Goal: Task Accomplishment & Management: Use online tool/utility

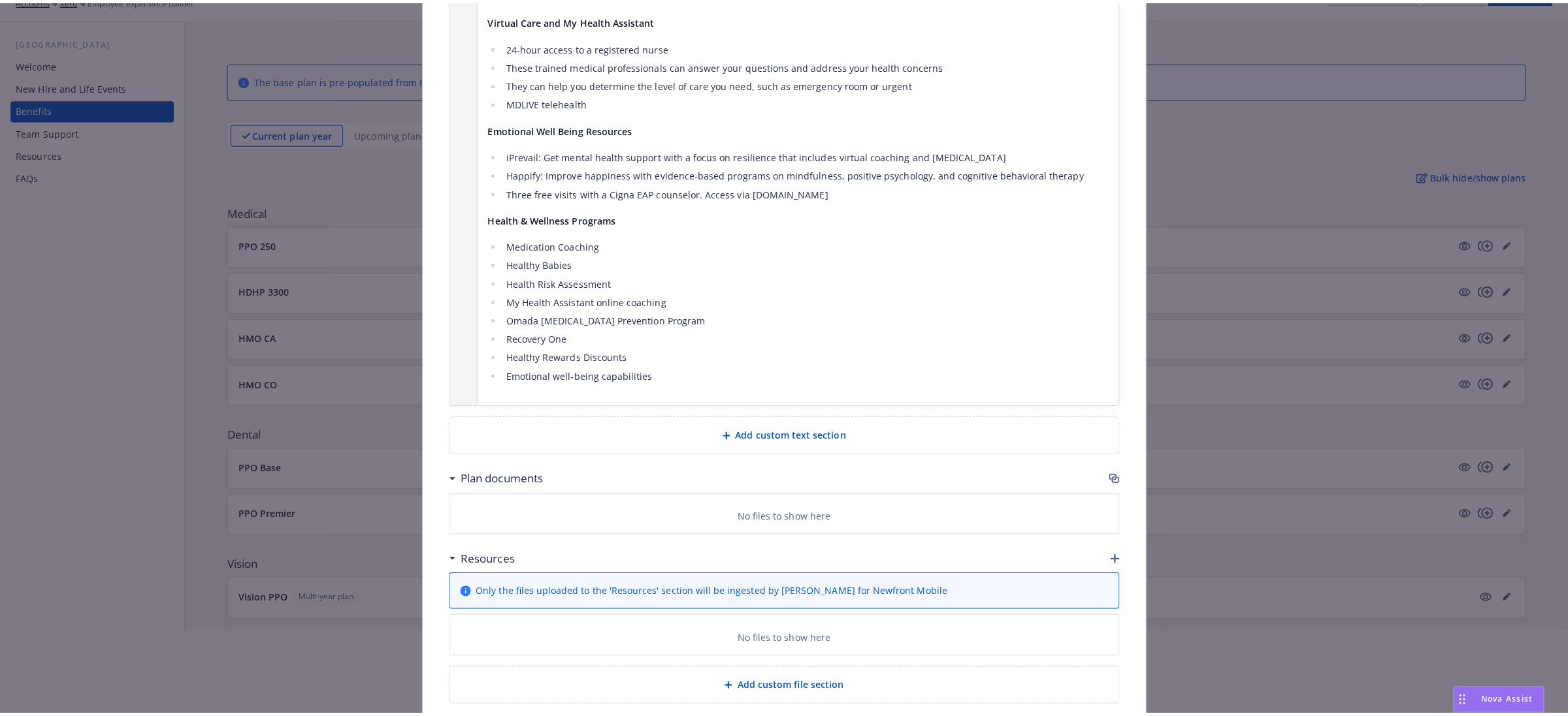
scroll to position [2177, 0]
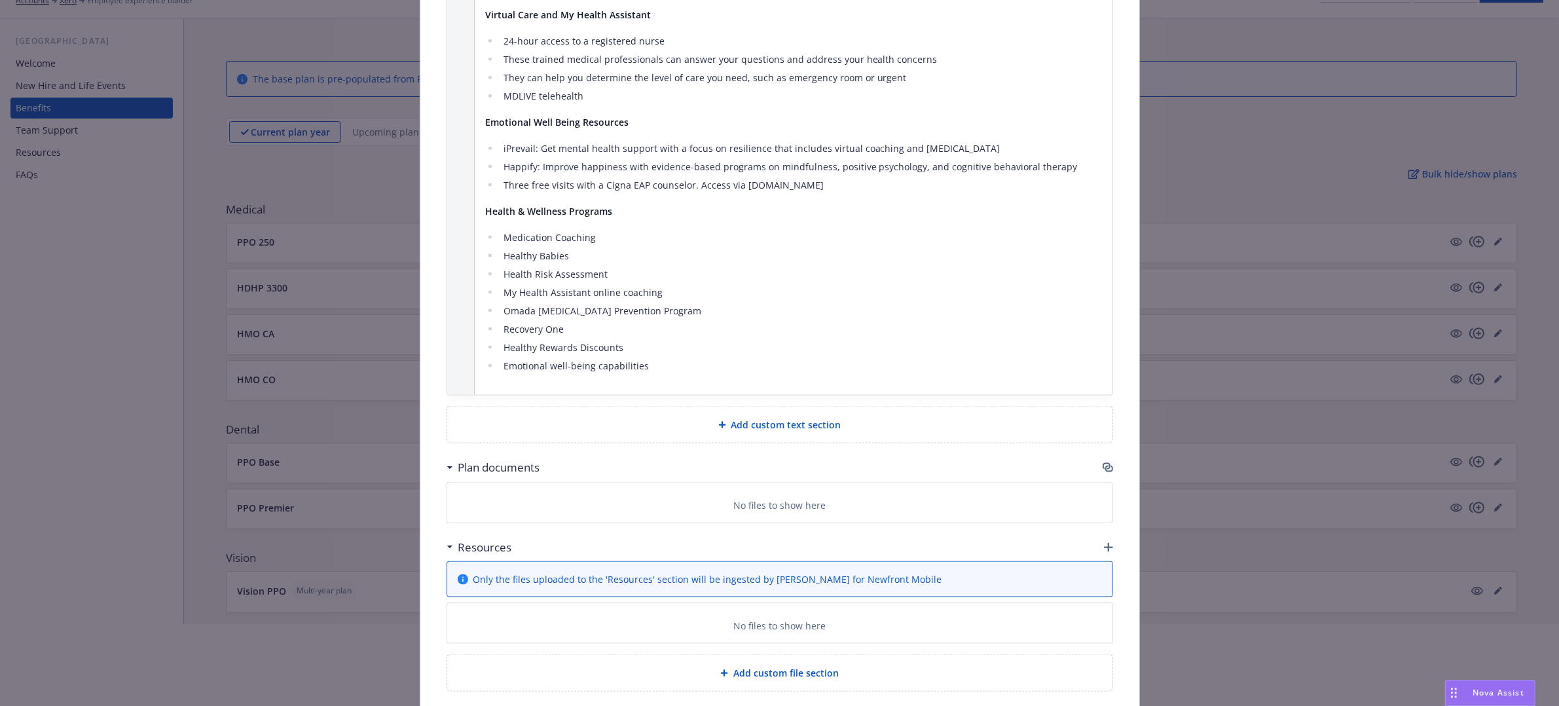
click at [1103, 462] on icon "button" at bounding box center [1108, 467] width 10 height 10
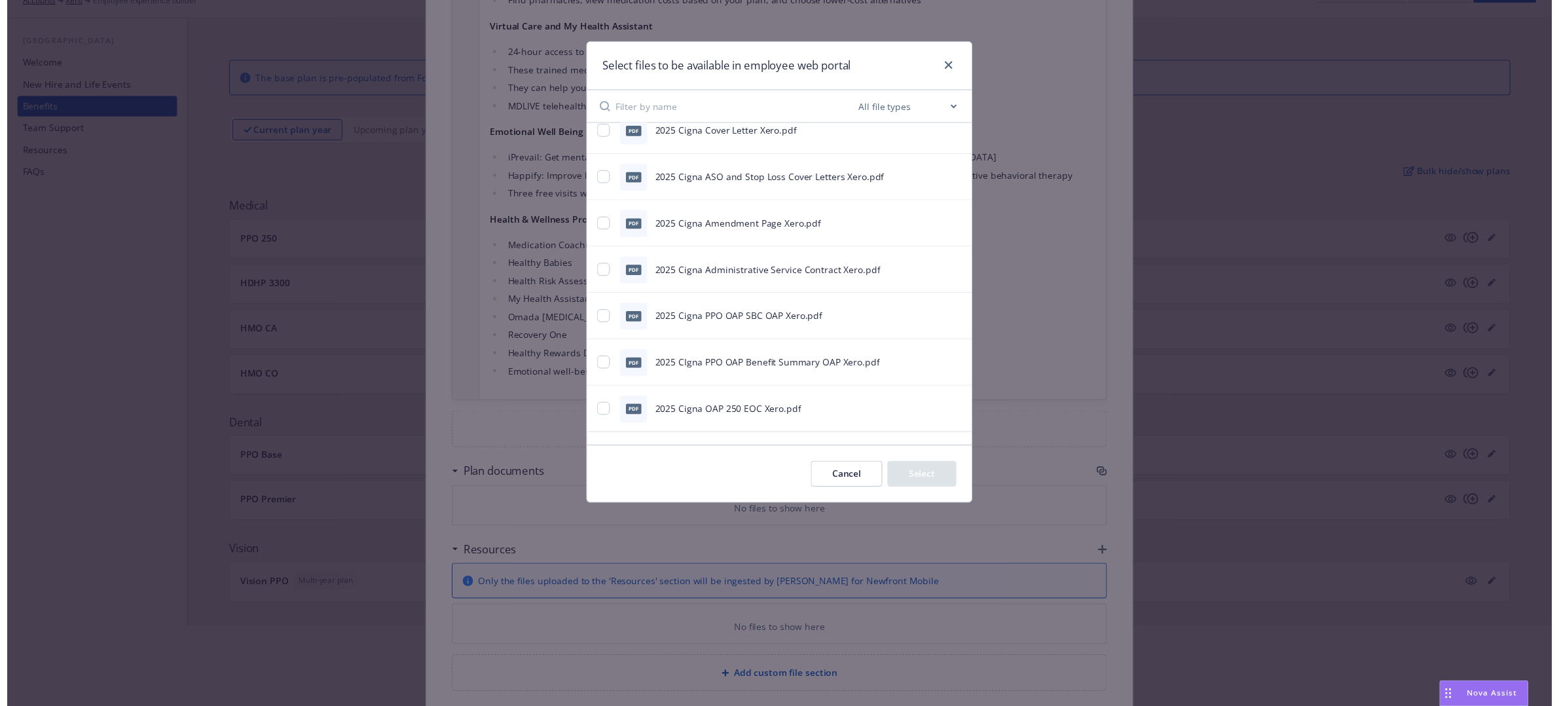
scroll to position [128, 0]
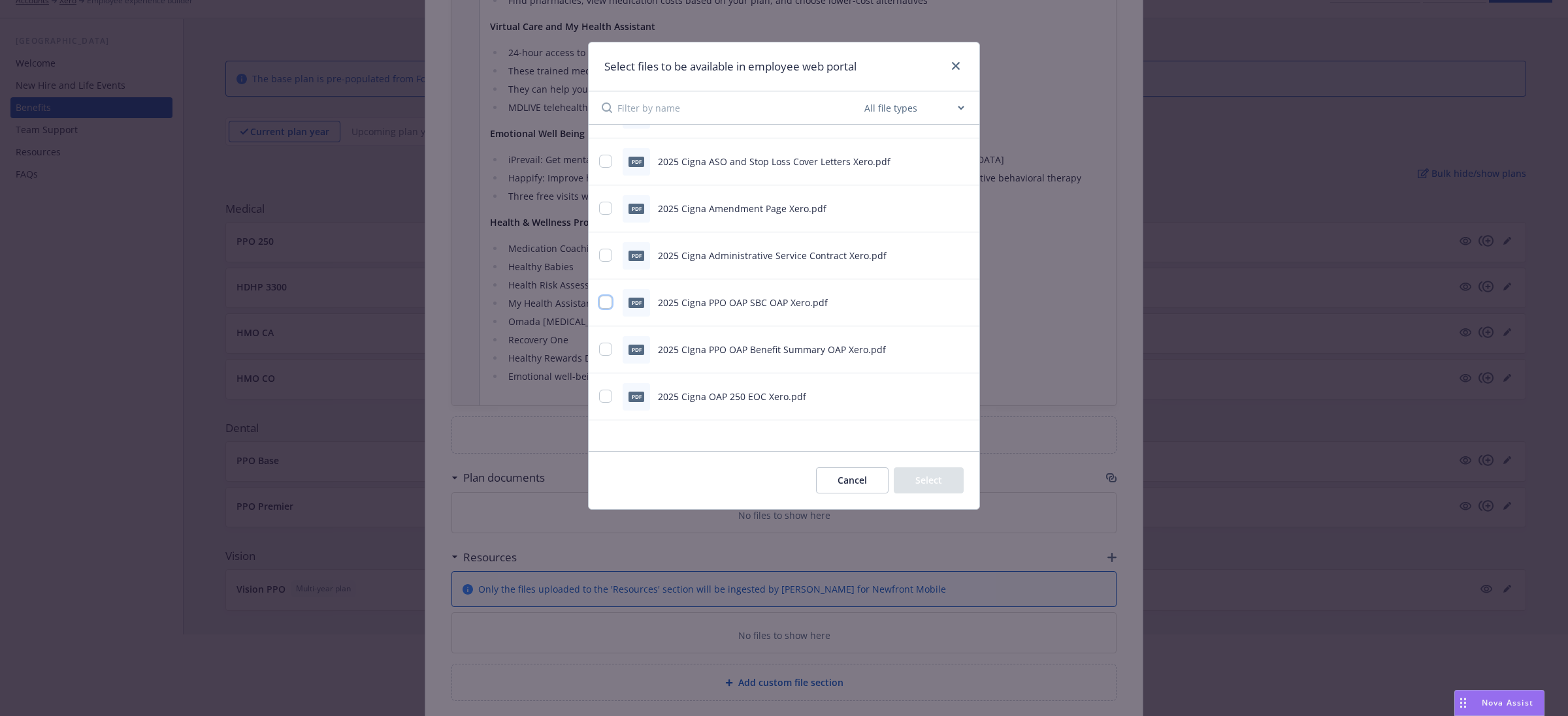
click at [601, 304] on input "checkbox" at bounding box center [605, 302] width 13 height 13
checkbox input "true"
click at [606, 354] on input "checkbox" at bounding box center [605, 349] width 13 height 13
checkbox input "true"
click at [611, 395] on input "checkbox" at bounding box center [605, 396] width 13 height 13
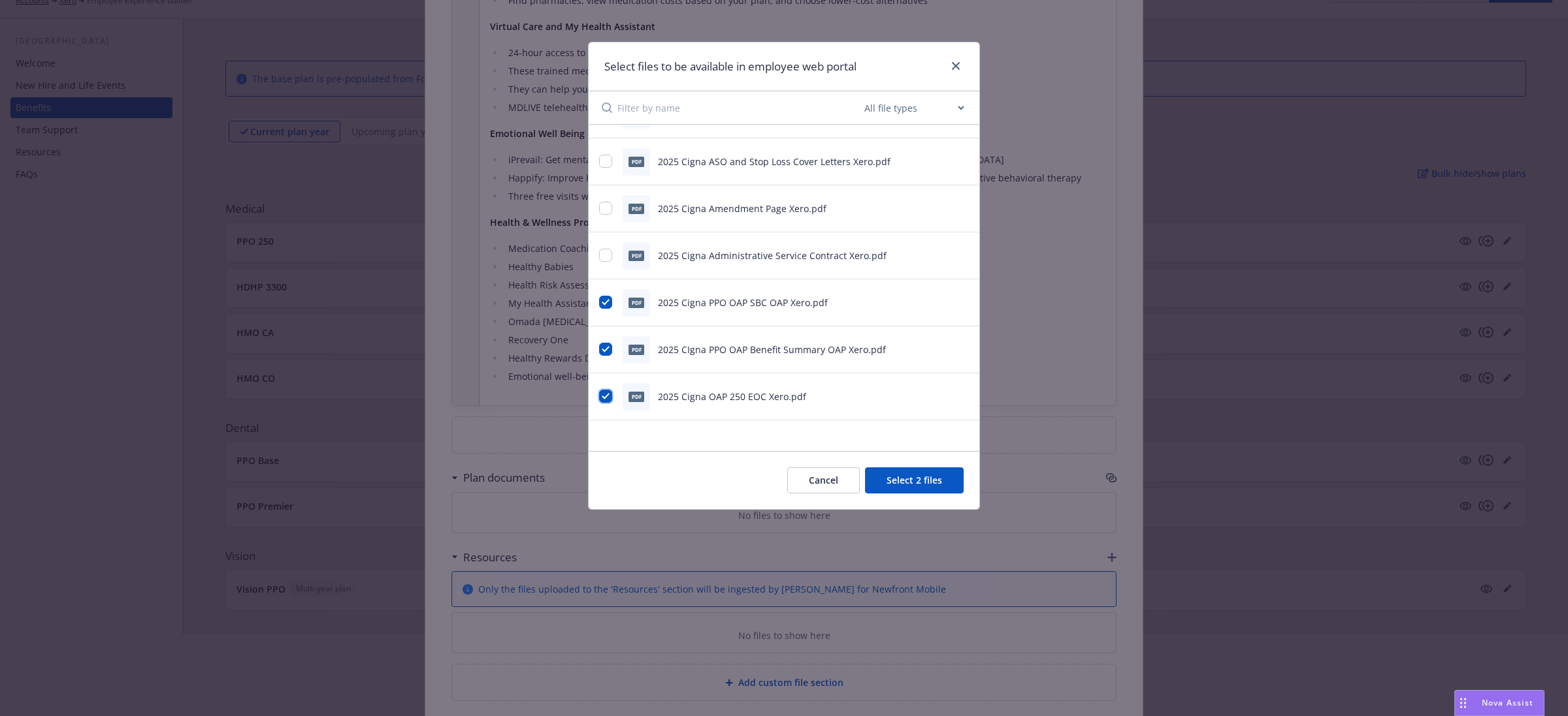
checkbox input "true"
drag, startPoint x: 895, startPoint y: 482, endPoint x: 969, endPoint y: 455, distance: 78.8
click at [896, 482] on button "Select 3 files" at bounding box center [914, 481] width 99 height 26
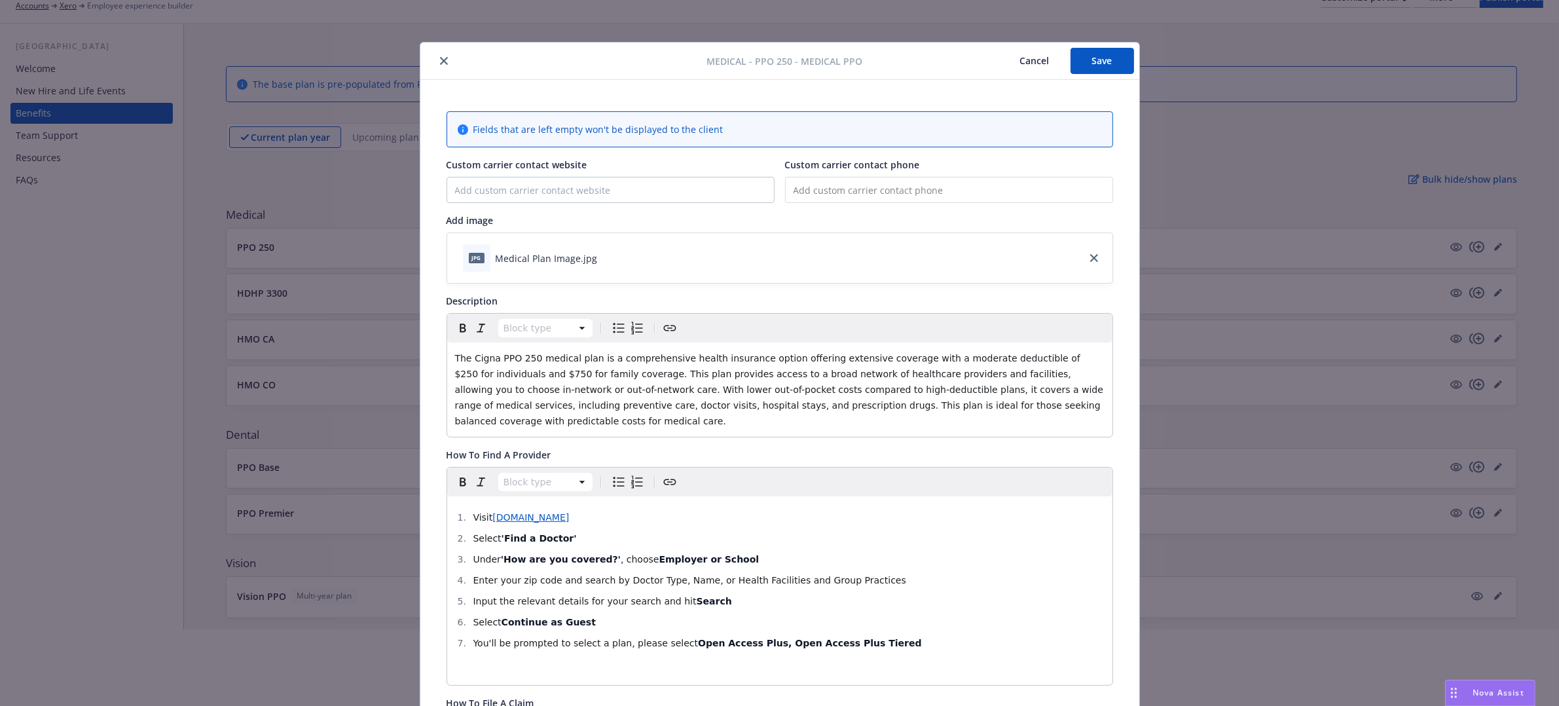
scroll to position [0, 0]
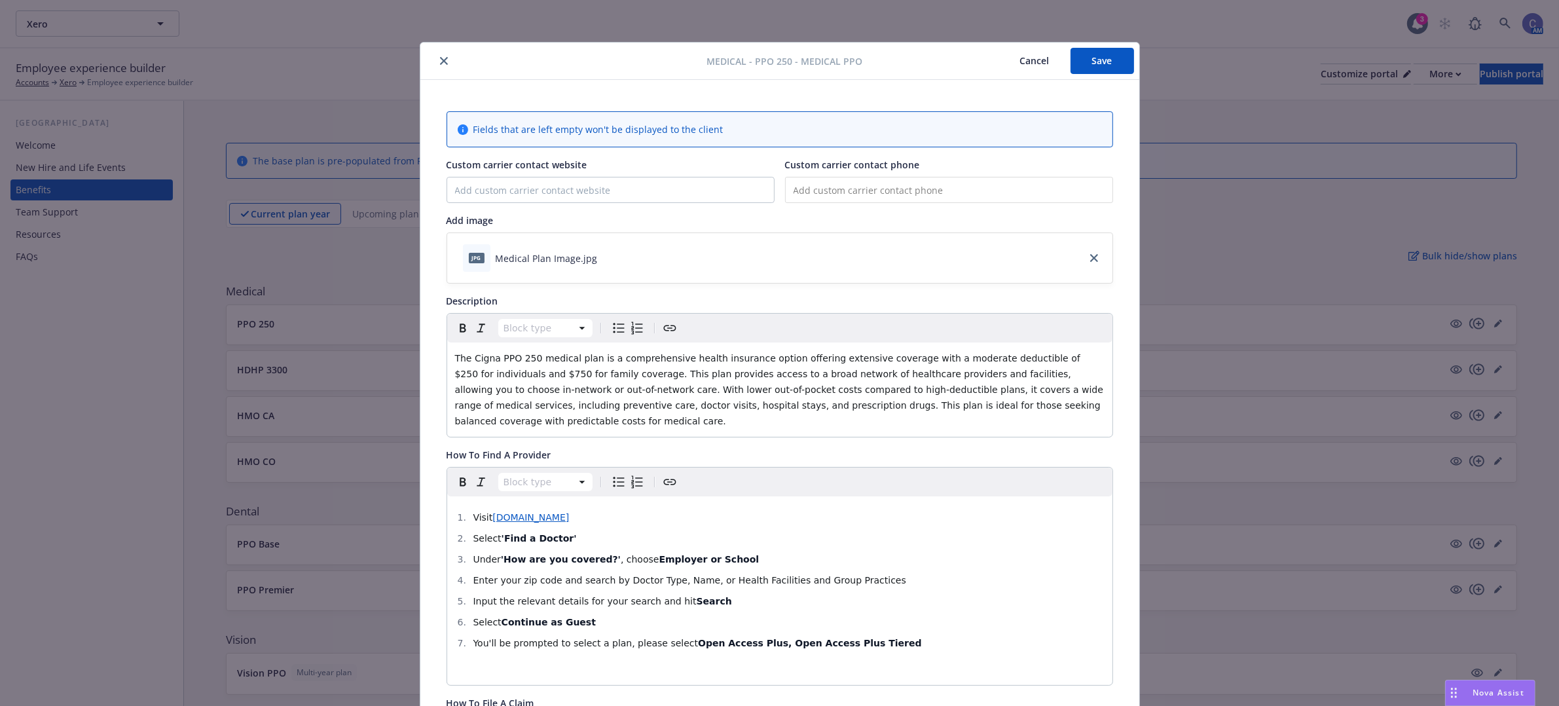
click at [1087, 67] on button "Save" at bounding box center [1103, 61] width 64 height 26
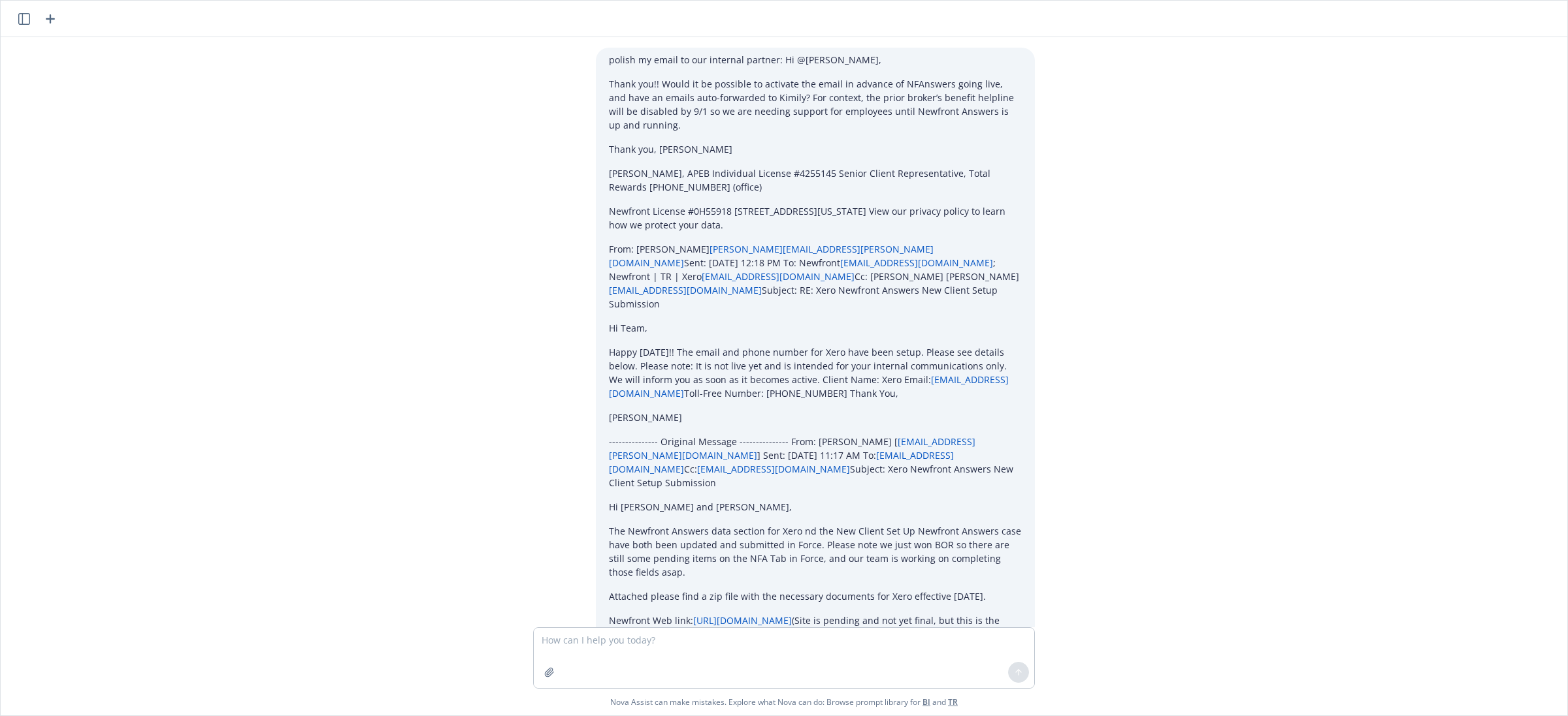
scroll to position [1043, 0]
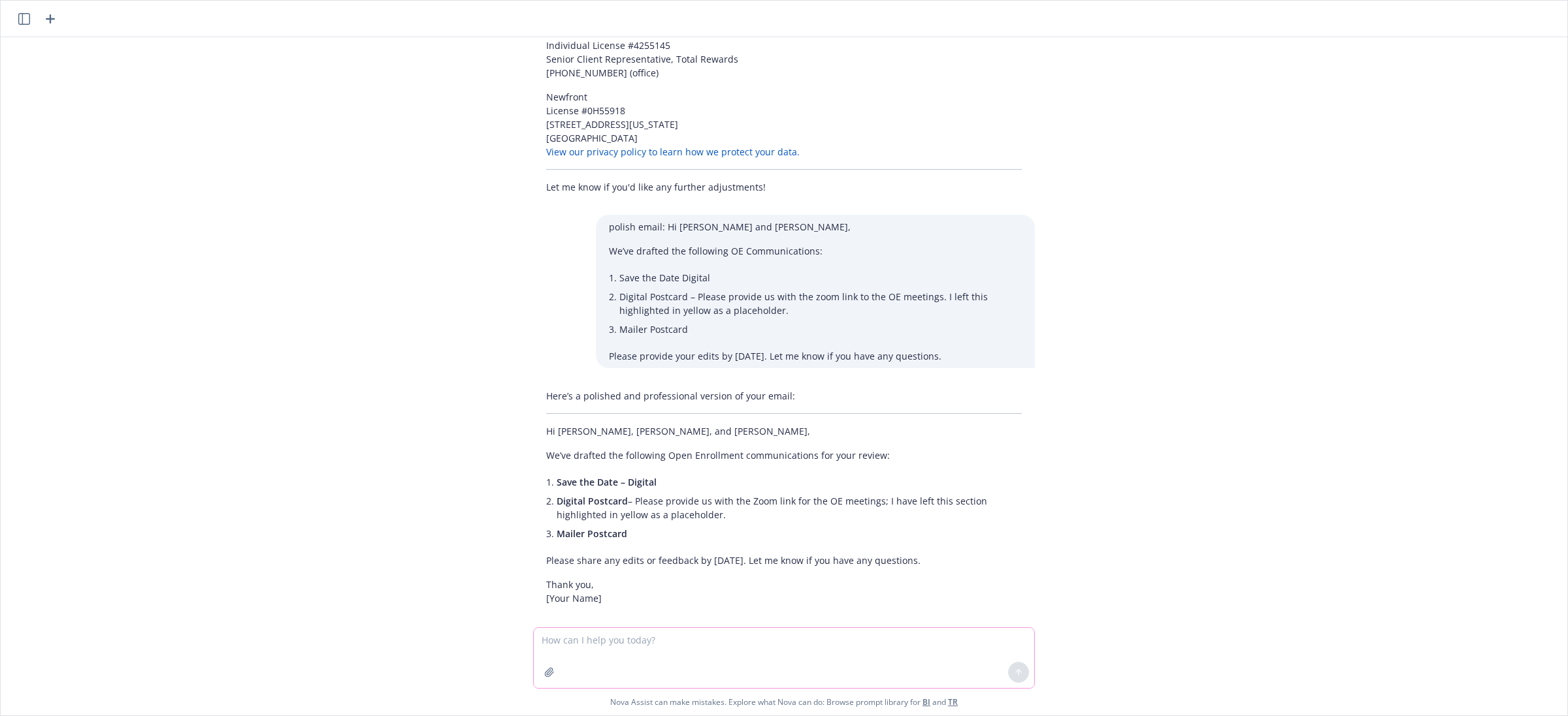
click at [702, 648] on textarea at bounding box center [784, 658] width 501 height 60
click at [831, 631] on textarea "i need to highlight in an OE memo that employees can meet with" at bounding box center [784, 658] width 501 height 62
click at [834, 635] on textarea "i need to highlight in an OE memo that employees can meet with" at bounding box center [784, 658] width 501 height 62
click at [963, 651] on textarea "i need to highlight in an OE memo that employees can meet with Remodel Health f…" at bounding box center [784, 658] width 501 height 62
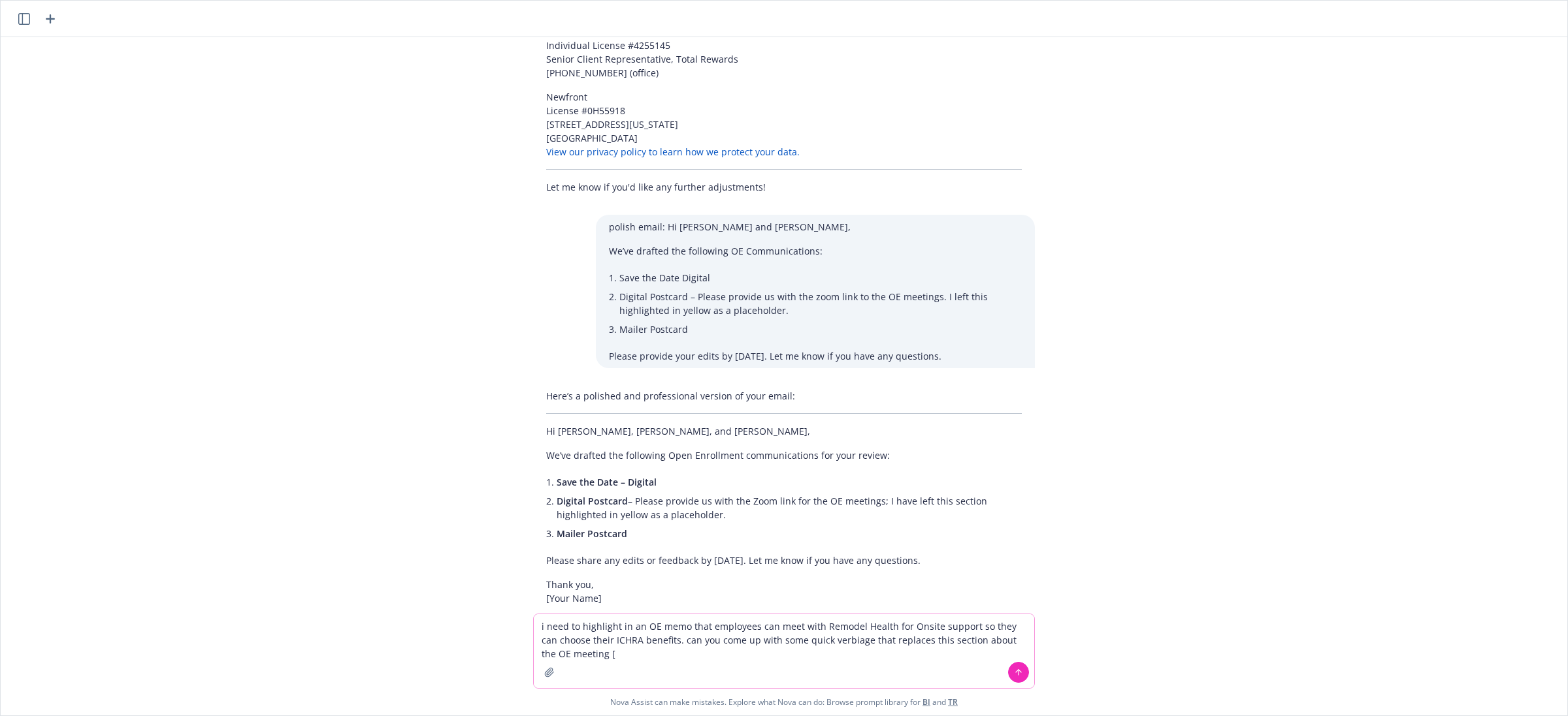
paste textarea "]"
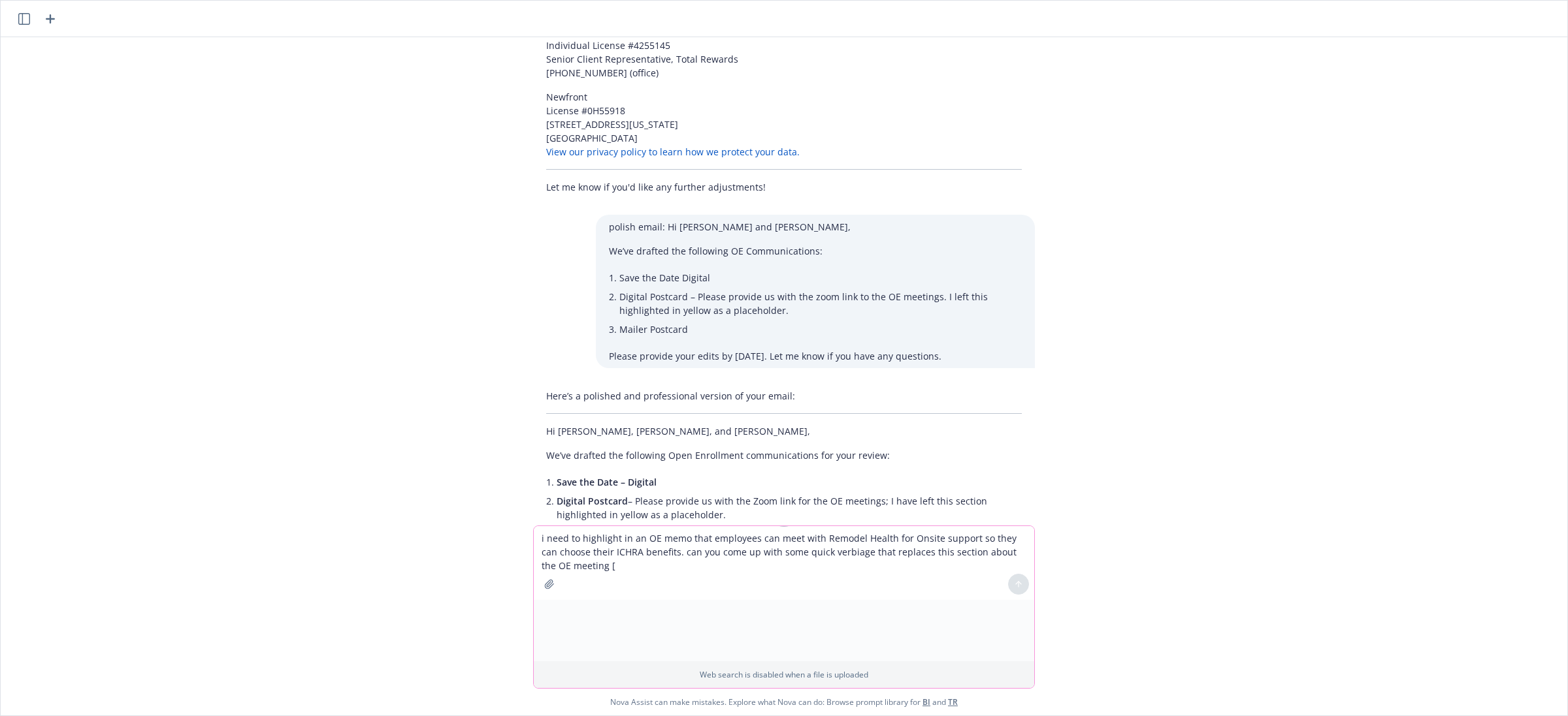
type textarea "i need to highlight in an OE memo that employees can meet with Remodel Health f…"
click at [752, 568] on textarea "i need to highlight in an OE memo that employees can meet with Remodel Health f…" at bounding box center [784, 563] width 501 height 74
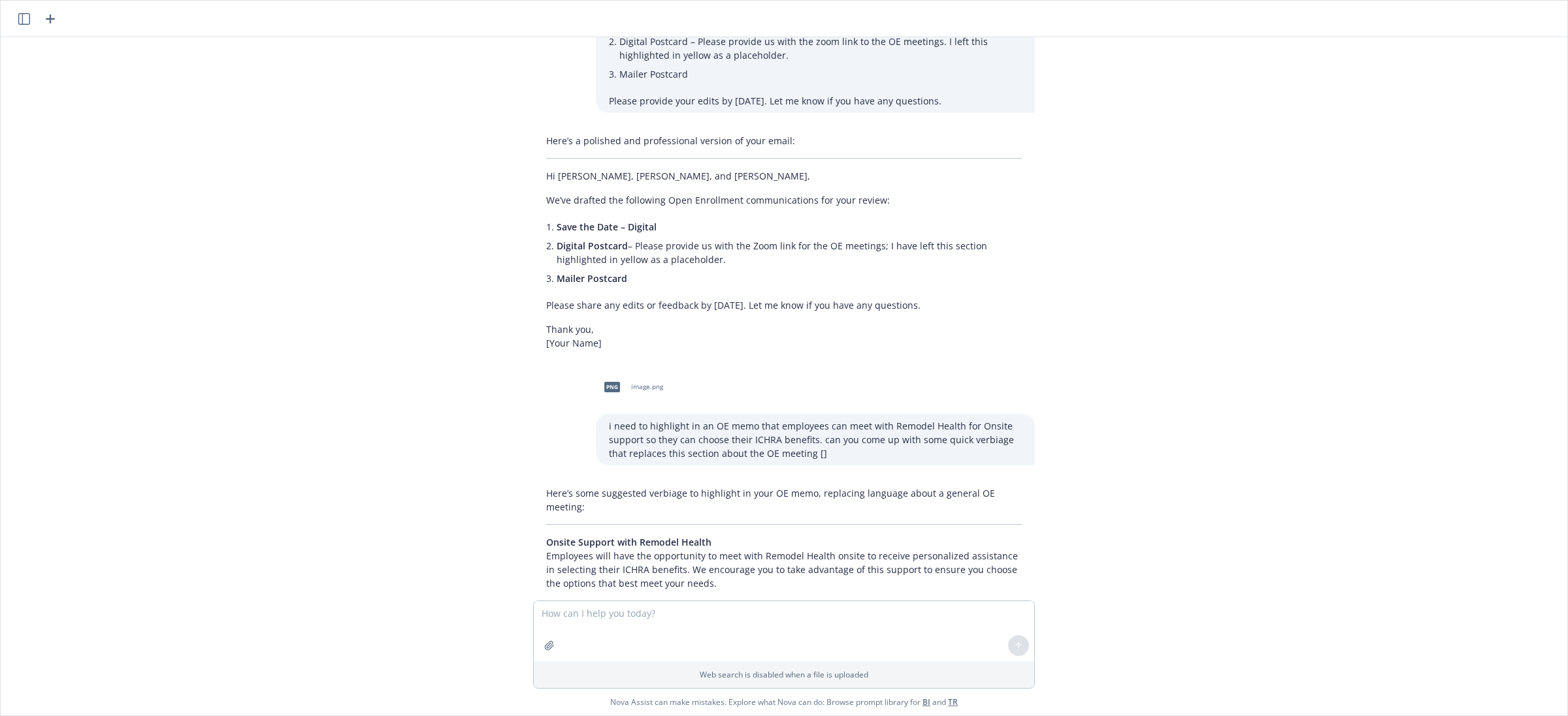
scroll to position [1346, 0]
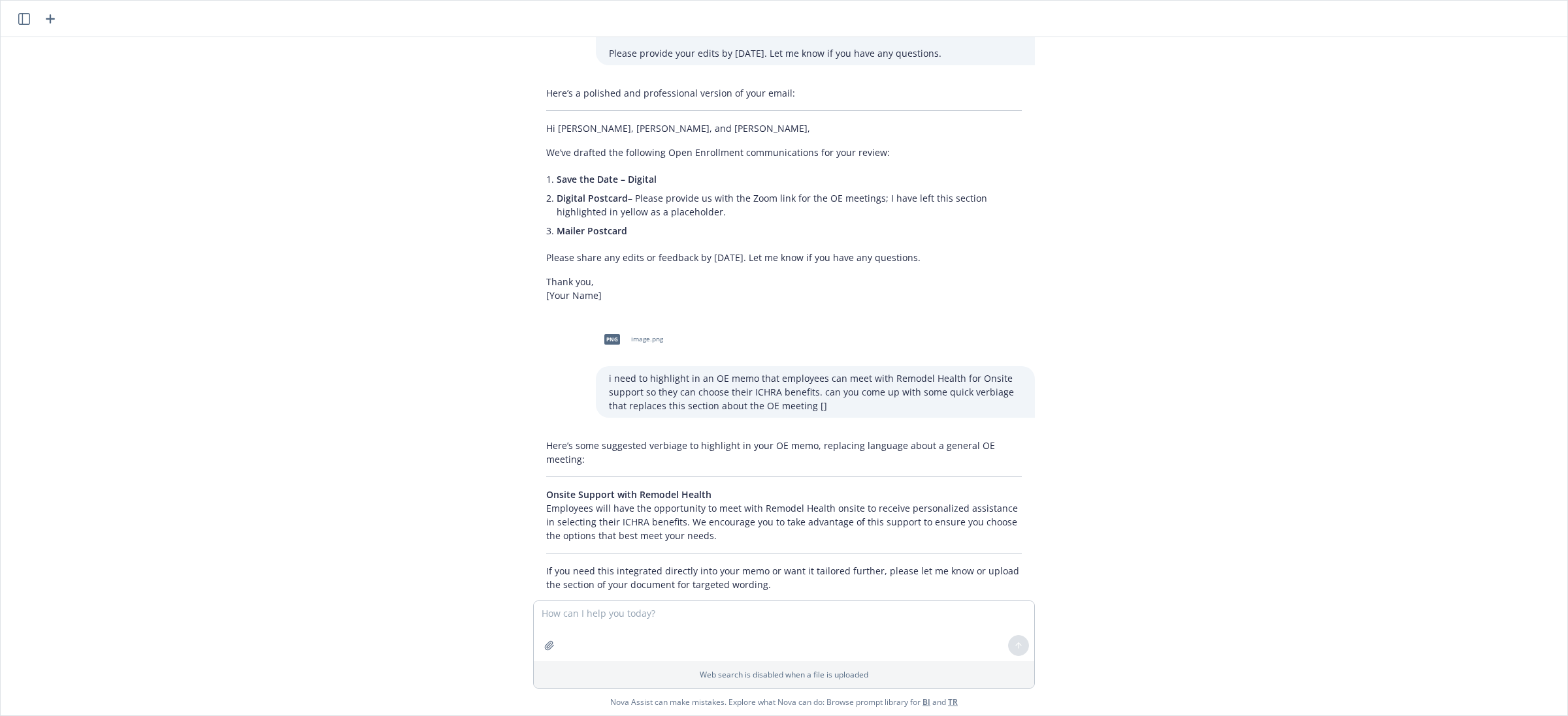
click at [696, 488] on p "Onsite Support with Remodel Health Employees will have the opportunity to meet …" at bounding box center [783, 515] width 476 height 55
click at [813, 609] on textarea at bounding box center [784, 631] width 501 height 60
drag, startPoint x: 795, startPoint y: 608, endPoint x: 379, endPoint y: 584, distance: 416.7
click at [379, 584] on div "polish my email to our internal partner: Hi @[PERSON_NAME], Thank you!! Would i…" at bounding box center [784, 376] width 1566 height 678
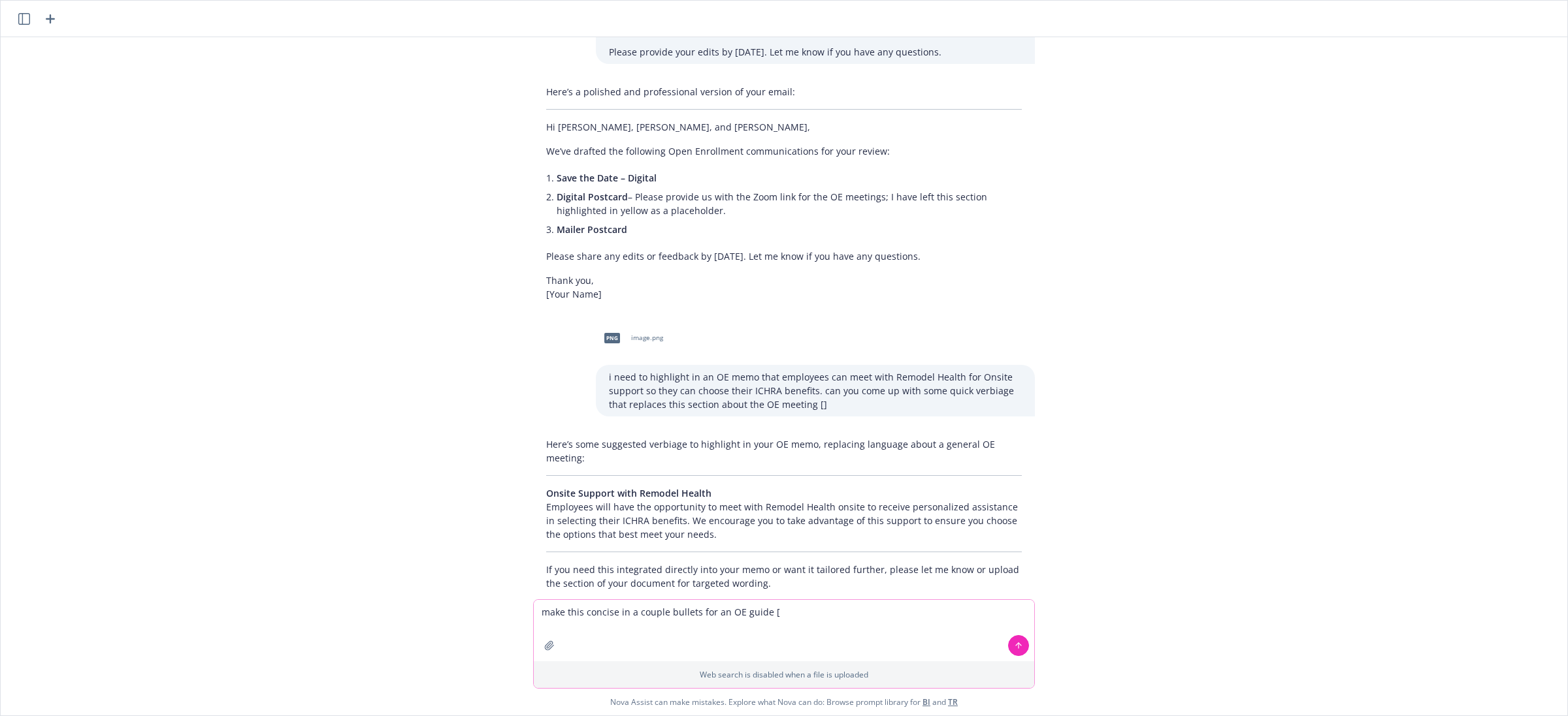
paste textarea "Changes in [DATE]: ​ Imagine360 Medical plan will sunset​ You will have the fre…"
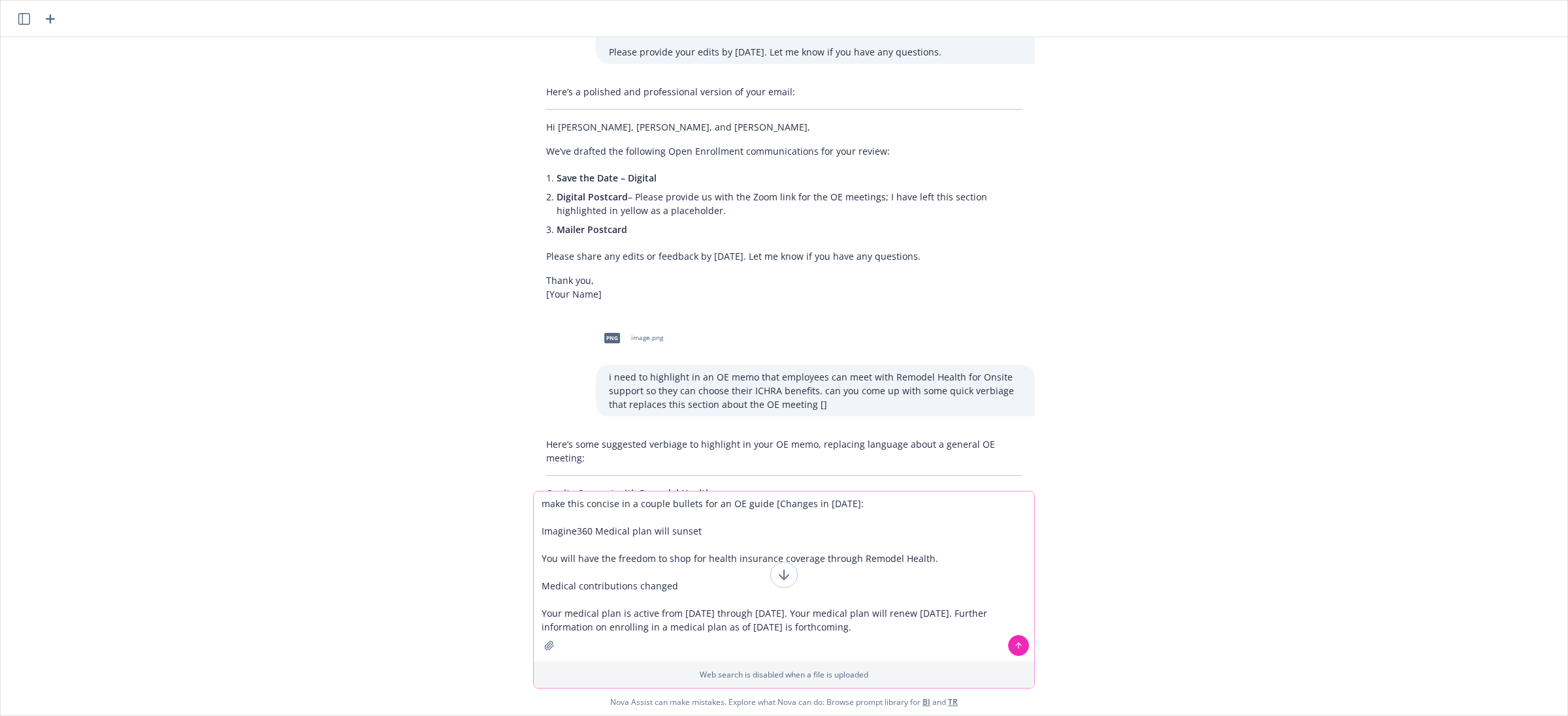
type textarea "make this concise in a couple bullets for an OE guide [Changes in [DATE]: ​ Ima…"
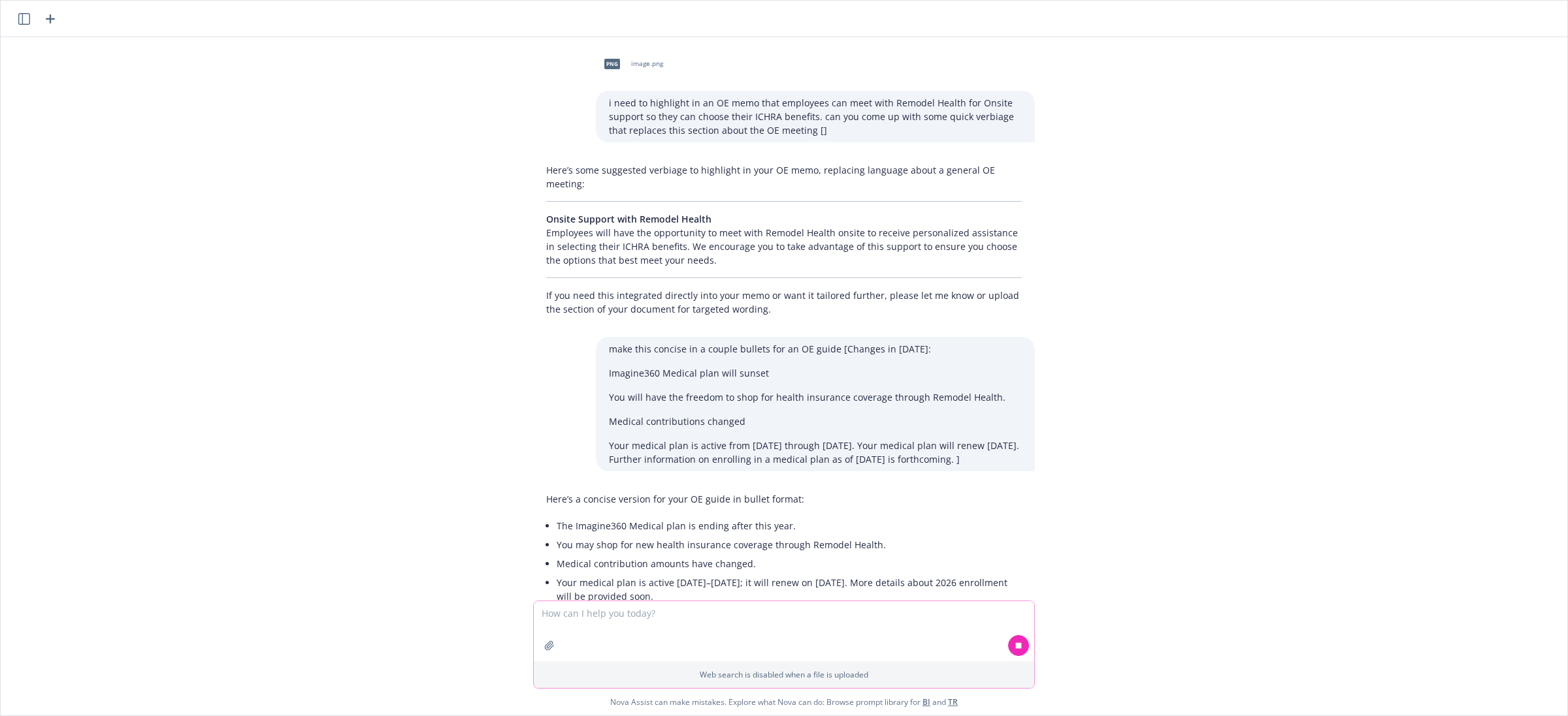
scroll to position [1635, 0]
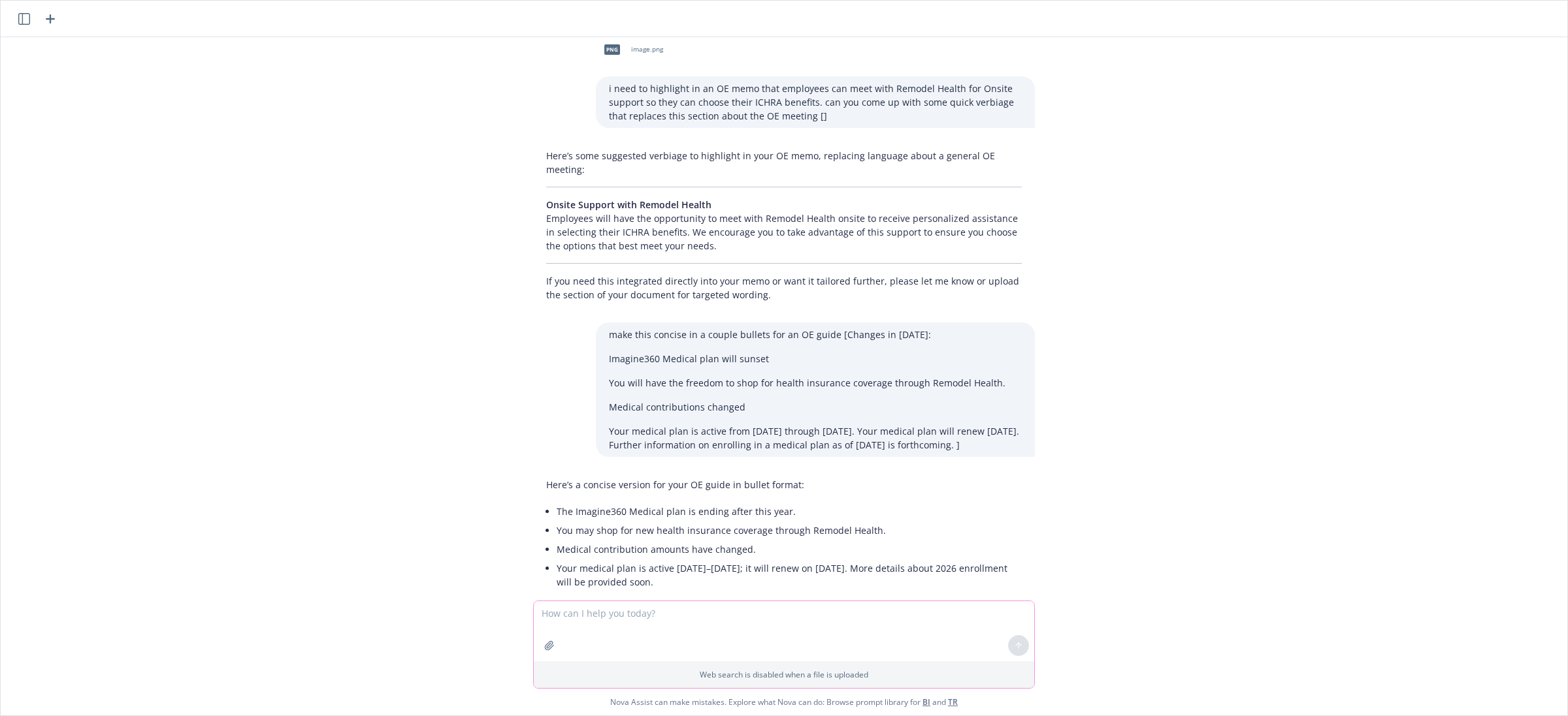
click at [867, 643] on textarea at bounding box center [784, 631] width 501 height 60
click at [867, 620] on textarea at bounding box center [784, 631] width 501 height 60
click at [775, 620] on textarea at bounding box center [784, 631] width 501 height 60
paste textarea "]"
type textarea "make this bullet make more sense []"
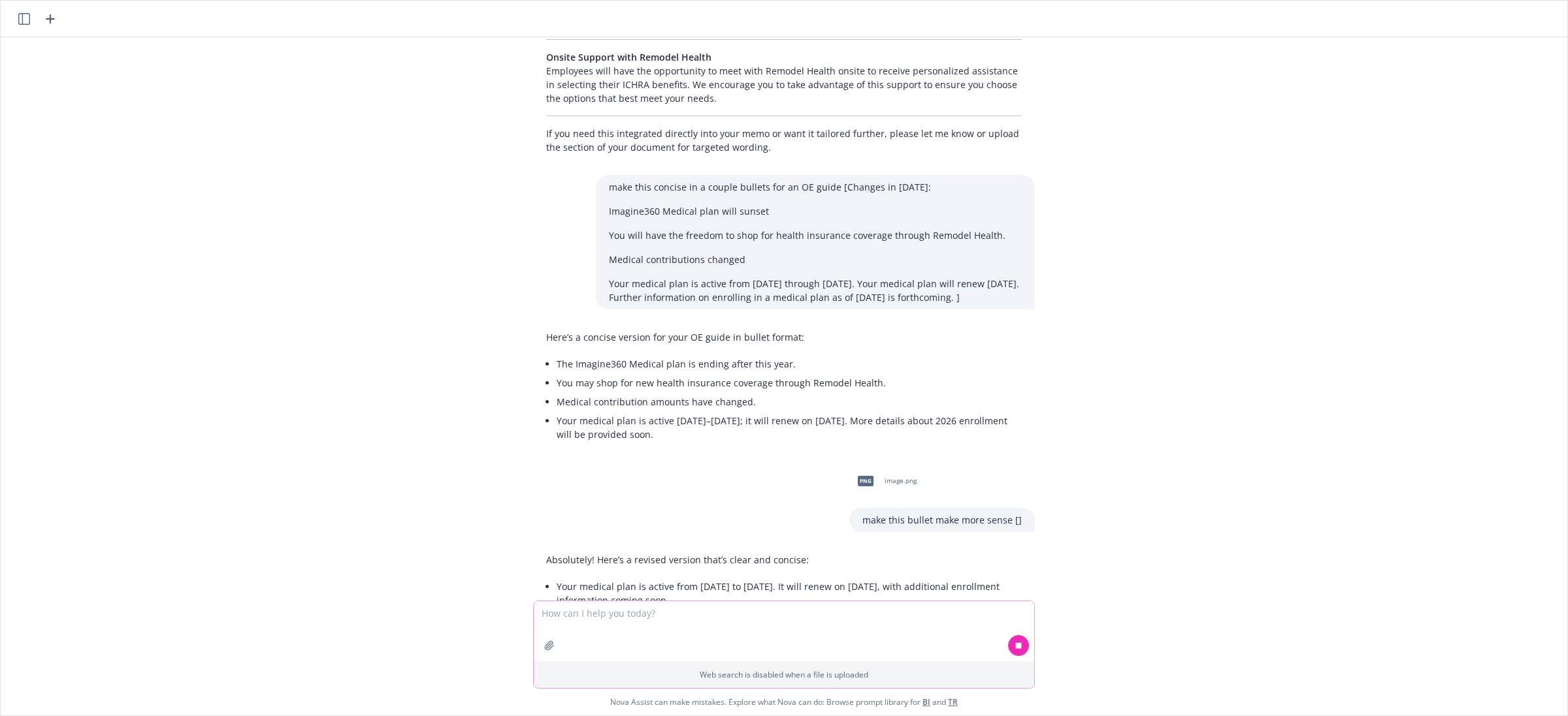
scroll to position [1801, 0]
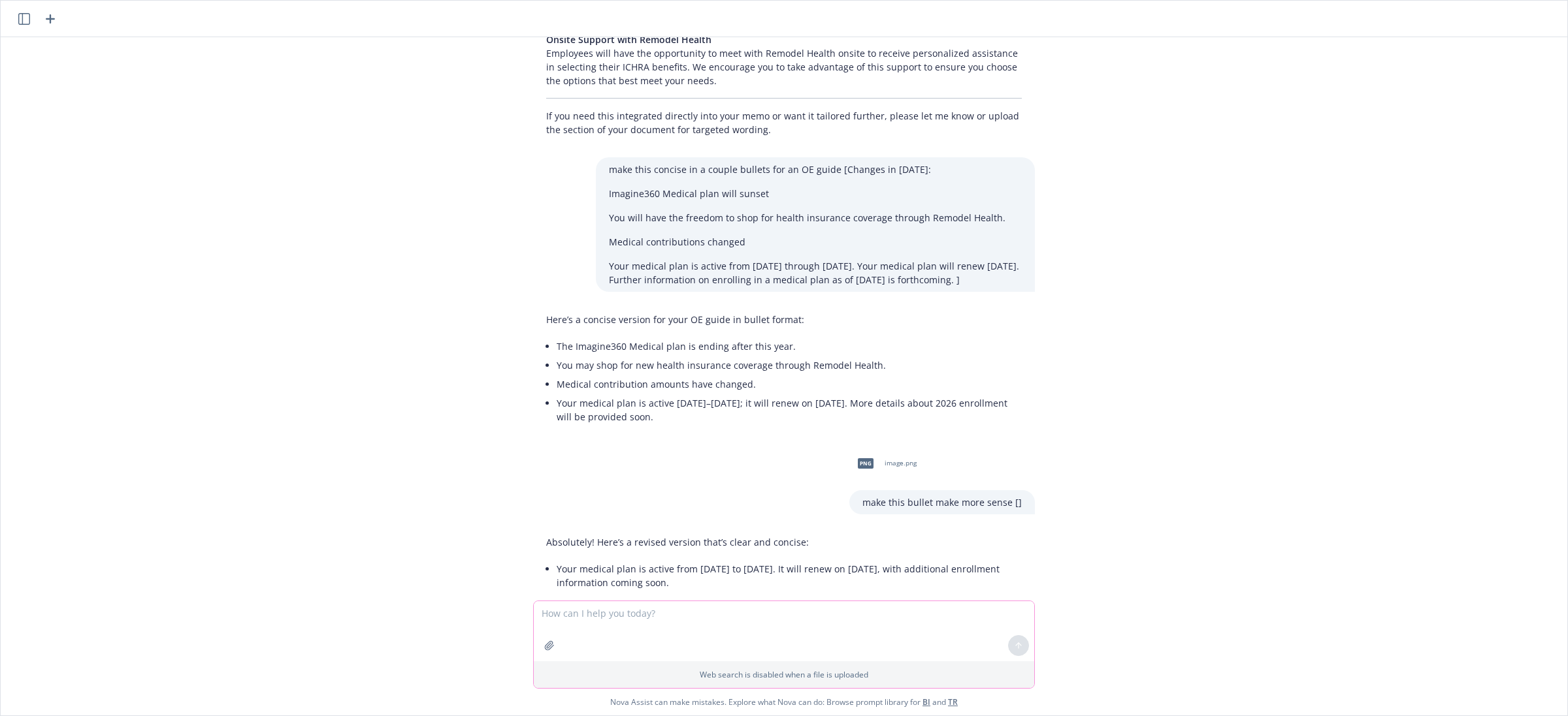
click at [753, 608] on textarea at bounding box center [784, 631] width 501 height 60
paste textarea "]"
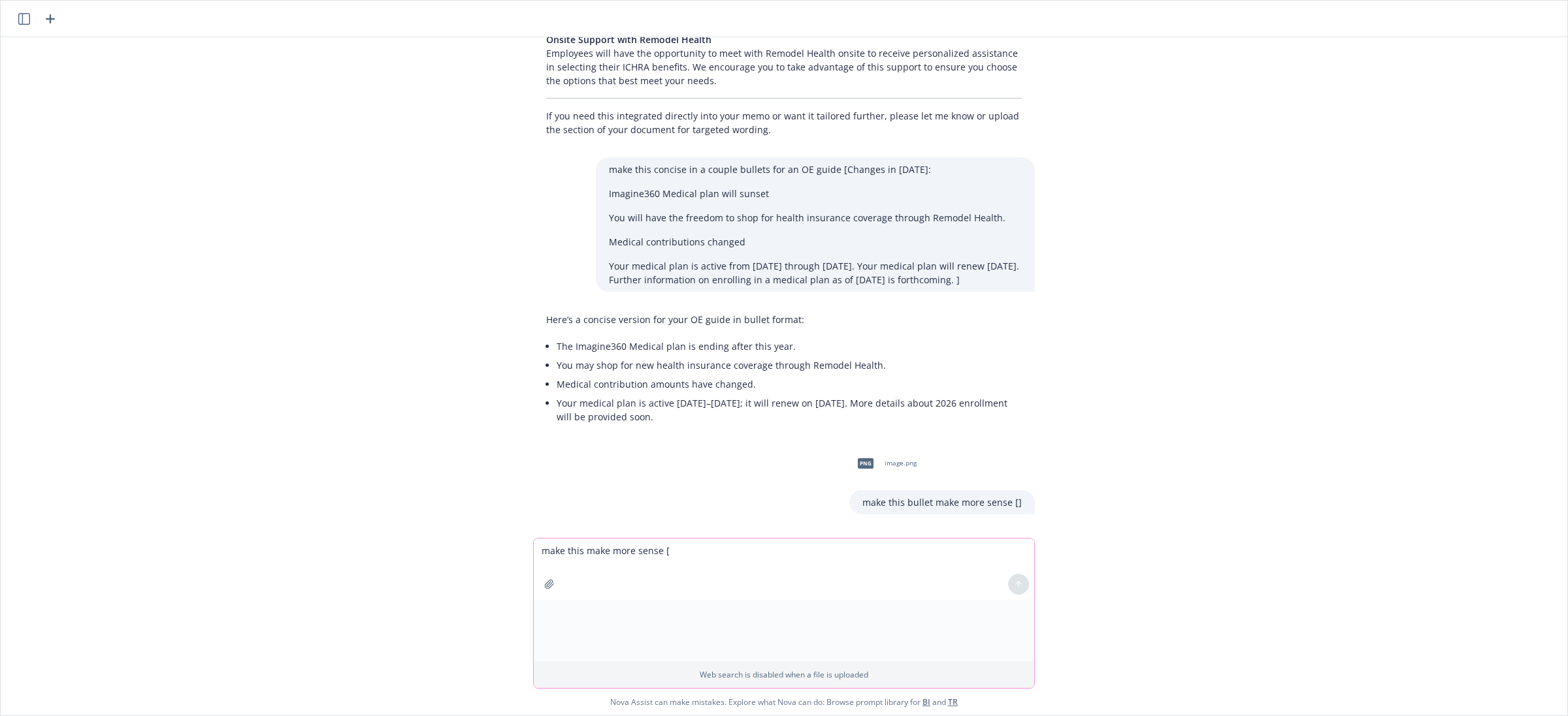
type textarea "make this make more sense []"
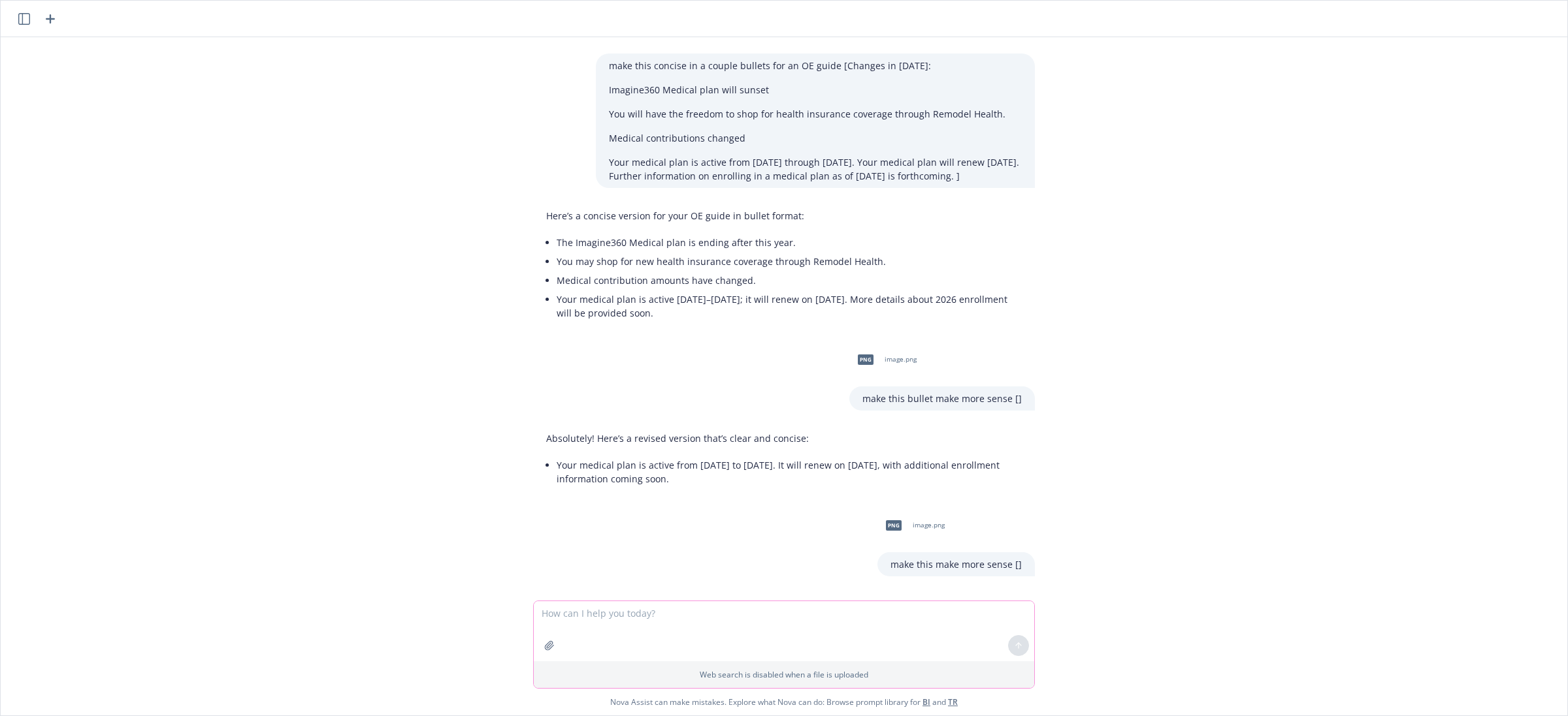
scroll to position [1967, 0]
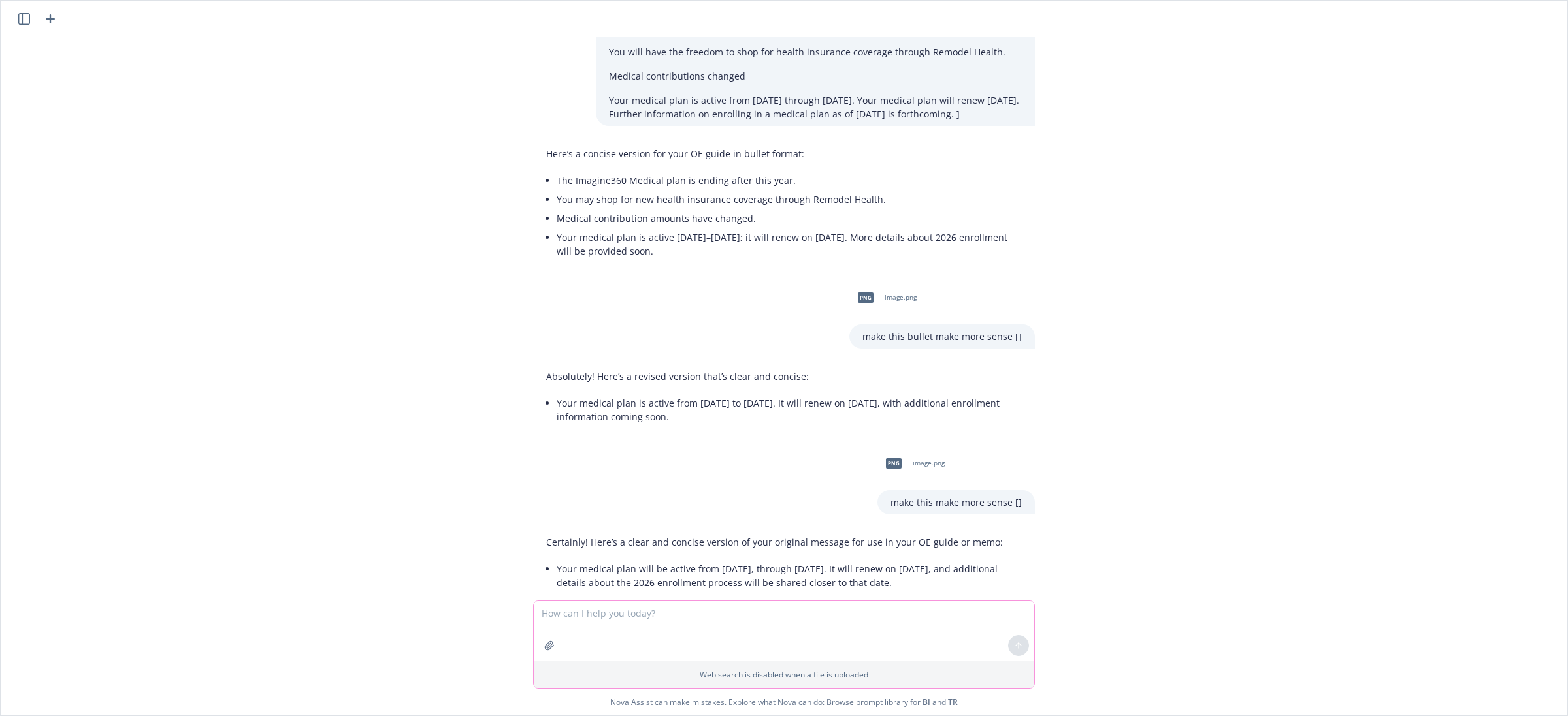
click at [657, 623] on textarea at bounding box center [784, 631] width 501 height 60
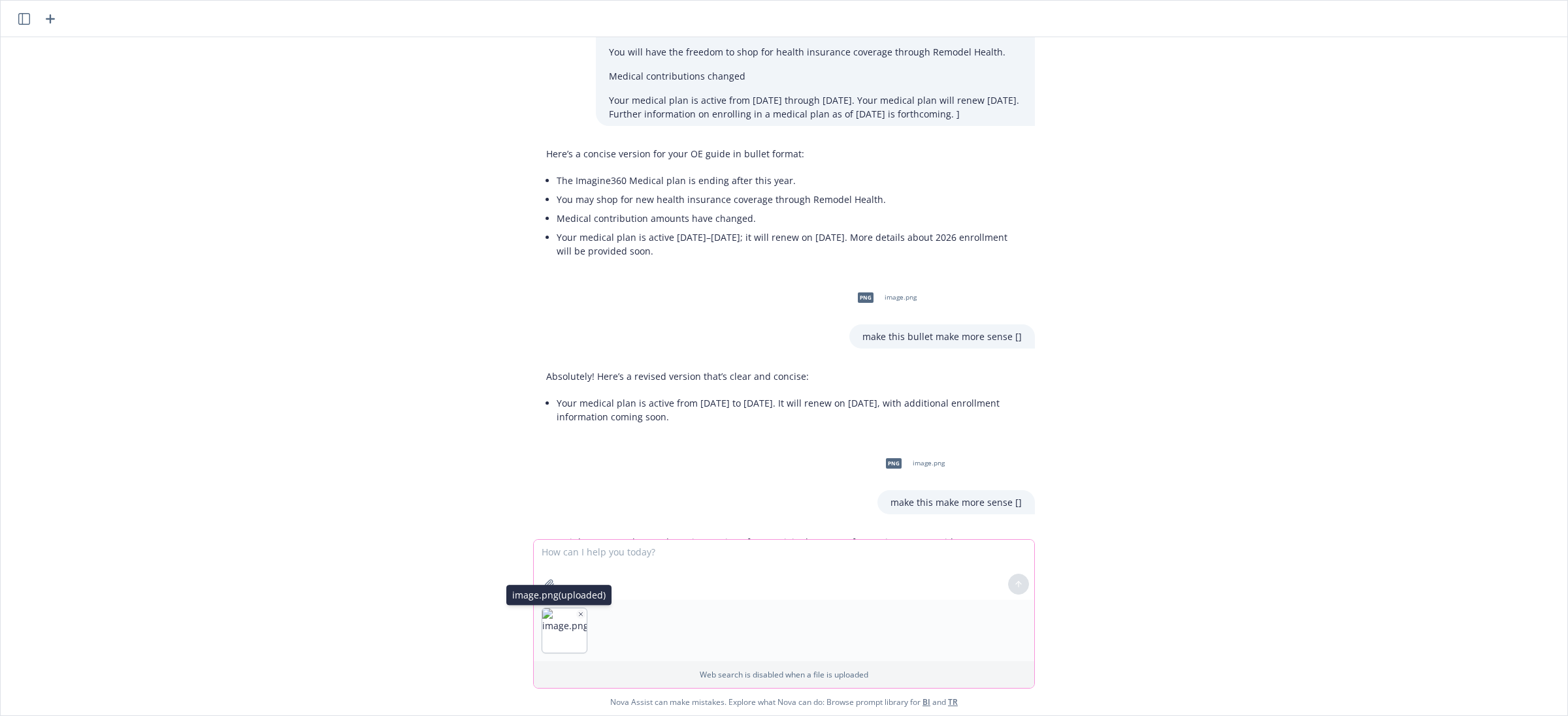
click at [546, 635] on img "button" at bounding box center [565, 630] width 45 height 45
click at [550, 635] on img "button" at bounding box center [565, 630] width 45 height 45
click at [606, 572] on textarea at bounding box center [784, 570] width 501 height 60
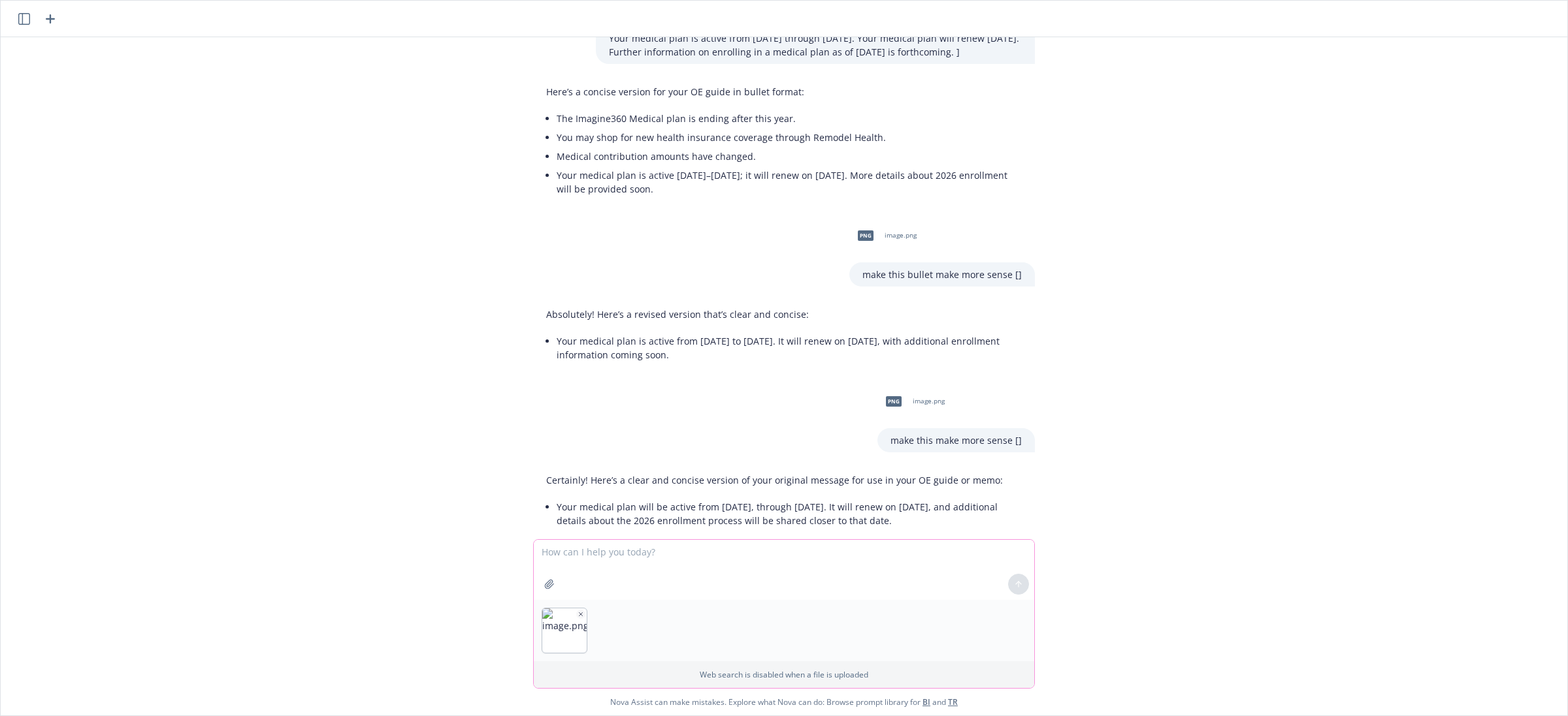
click at [606, 581] on textarea at bounding box center [784, 570] width 501 height 60
type textarea "make concise"
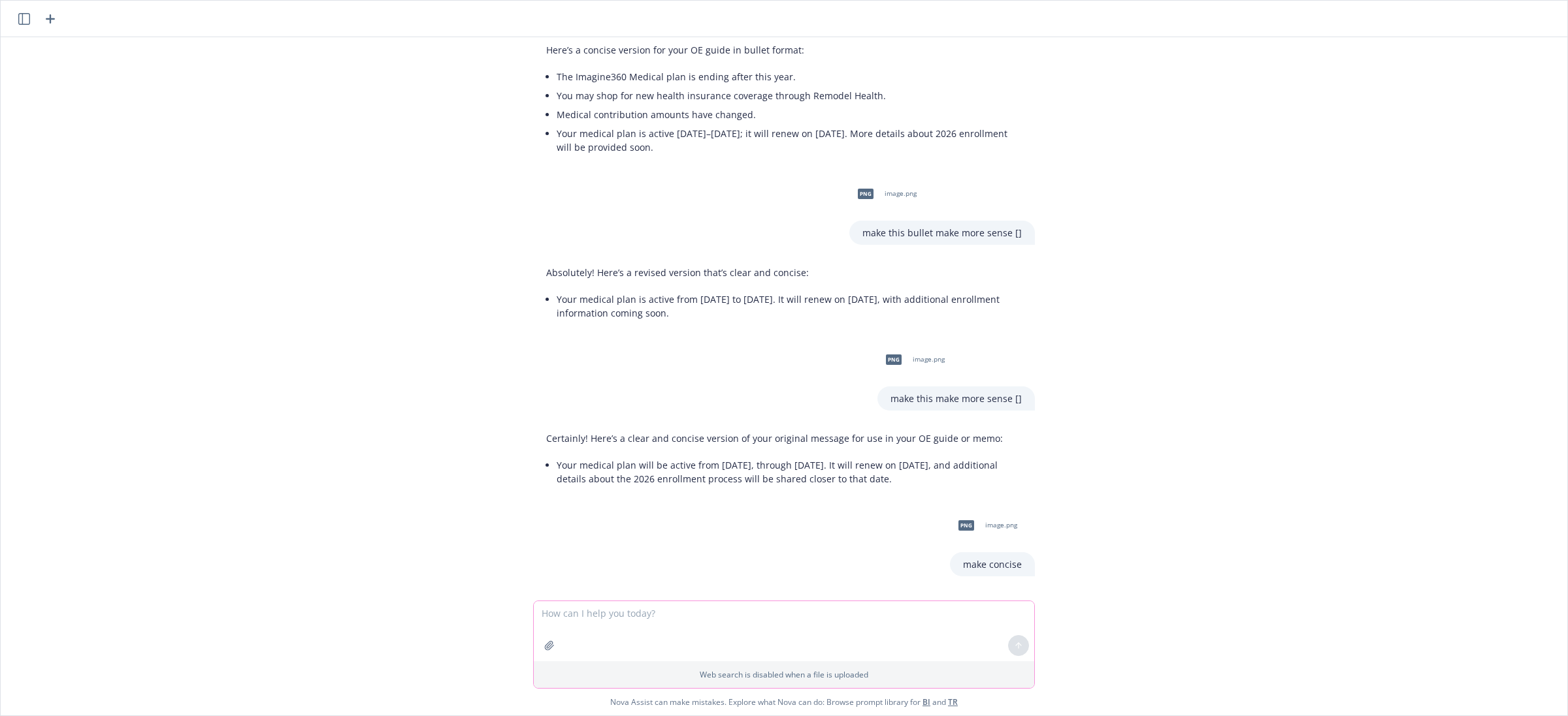
scroll to position [2133, 0]
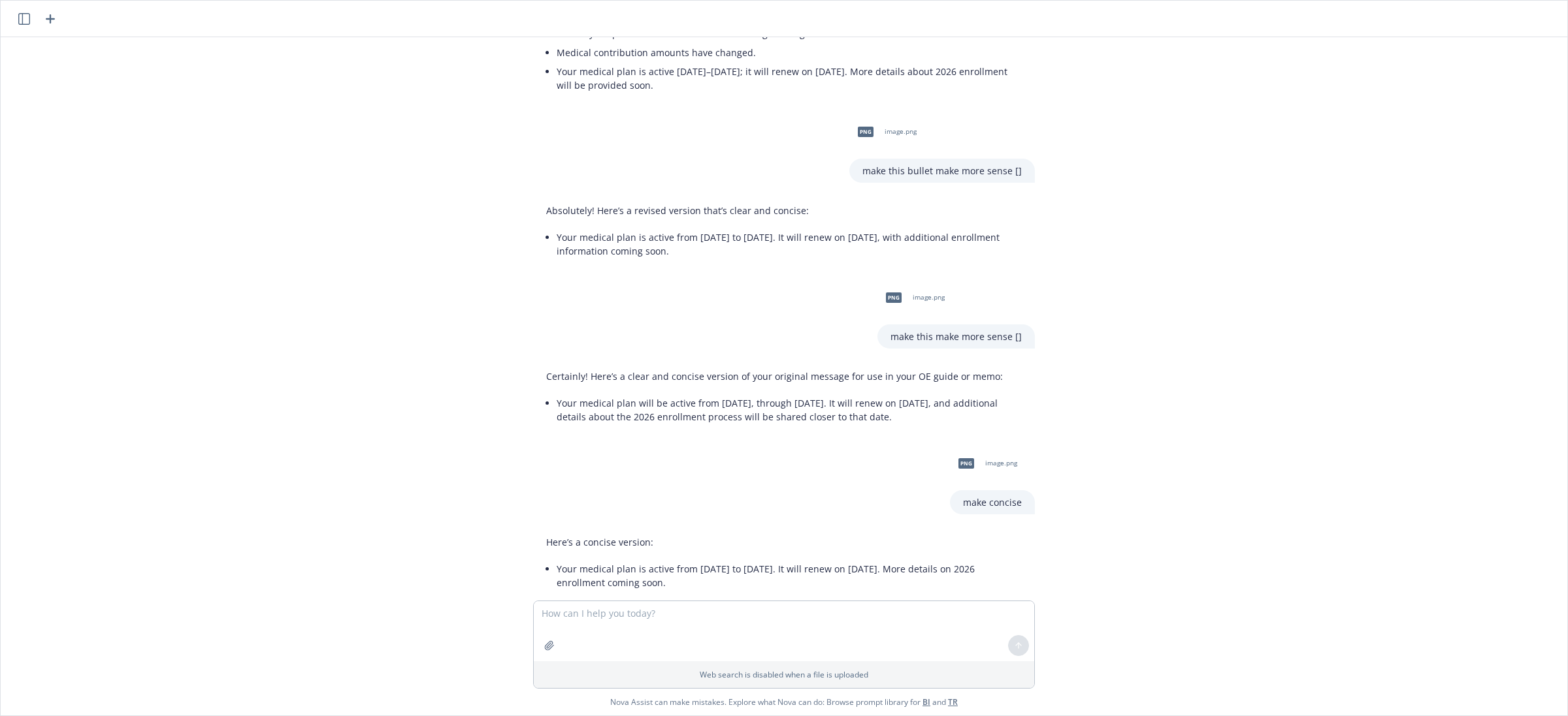
drag, startPoint x: 451, startPoint y: 243, endPoint x: 627, endPoint y: 452, distance: 273.2
click at [451, 243] on div "polish my email to our internal partner: Hi @[PERSON_NAME], Thank you!! Would i…" at bounding box center [784, 318] width 1566 height 563
drag, startPoint x: 680, startPoint y: 605, endPoint x: 693, endPoint y: 628, distance: 26.4
click at [680, 606] on textarea at bounding box center [784, 631] width 501 height 60
paste textarea "Attached please find the following: [DATE]-[DATE] OE Benefit Guide – Overview a…"
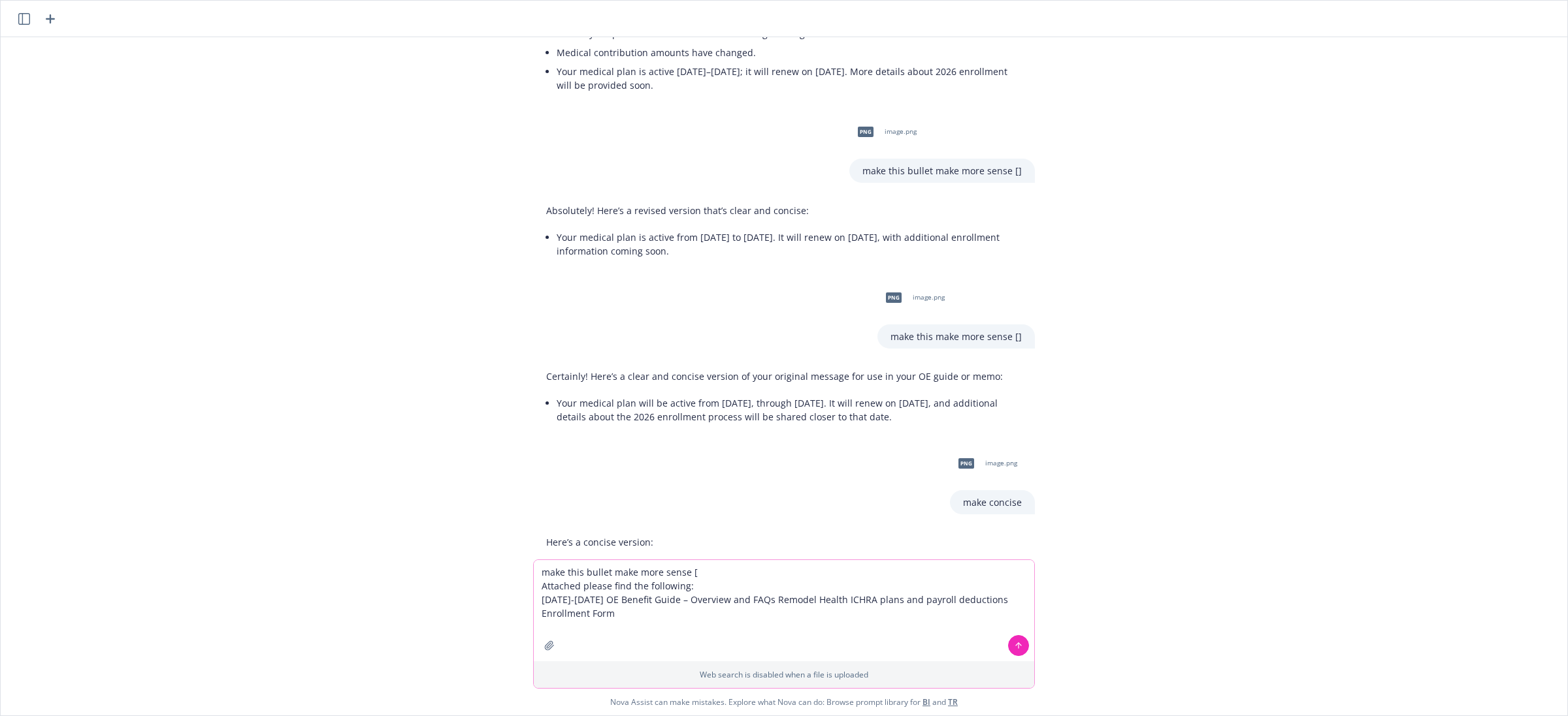
type textarea "make this bullet make more sense [ Attached please find the following: [DATE]-[…"
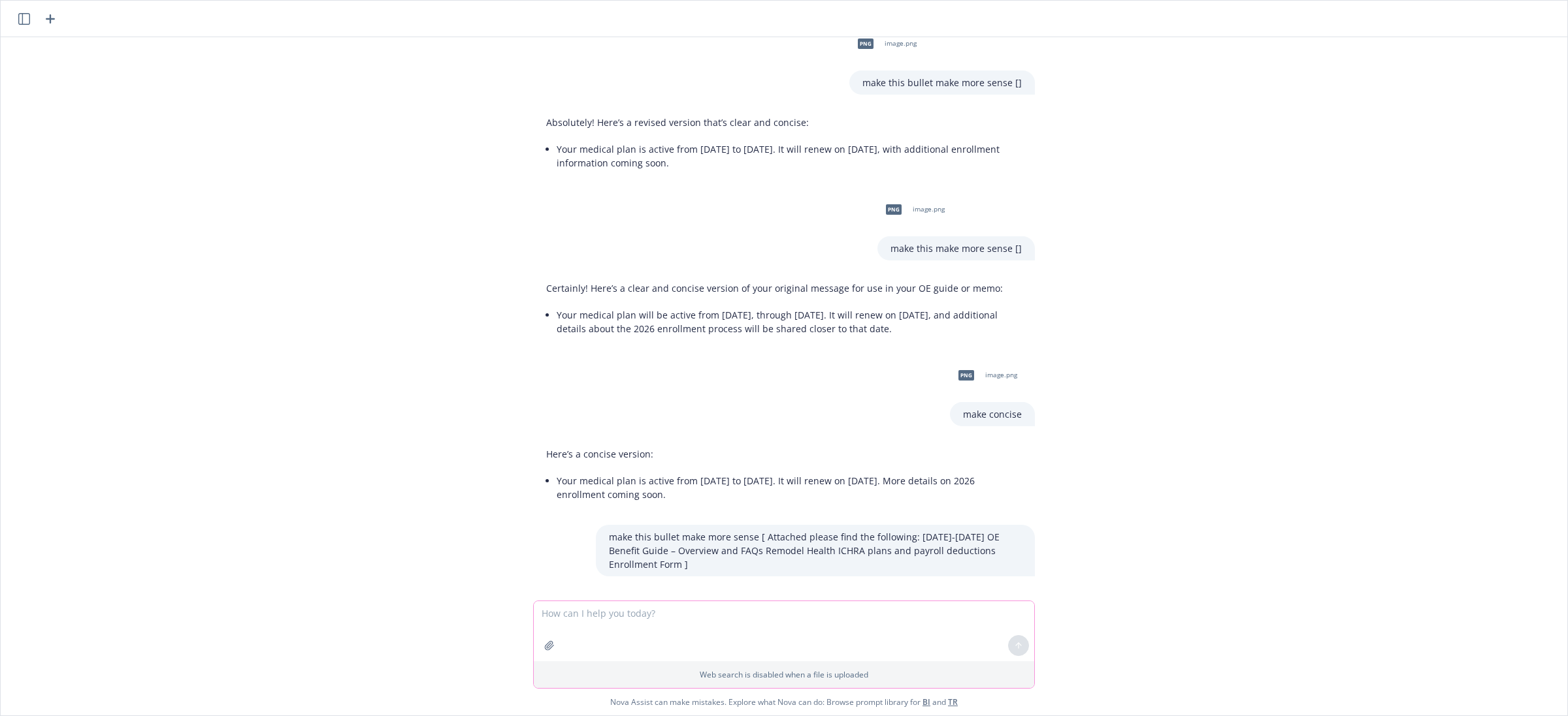
scroll to position [2322, 0]
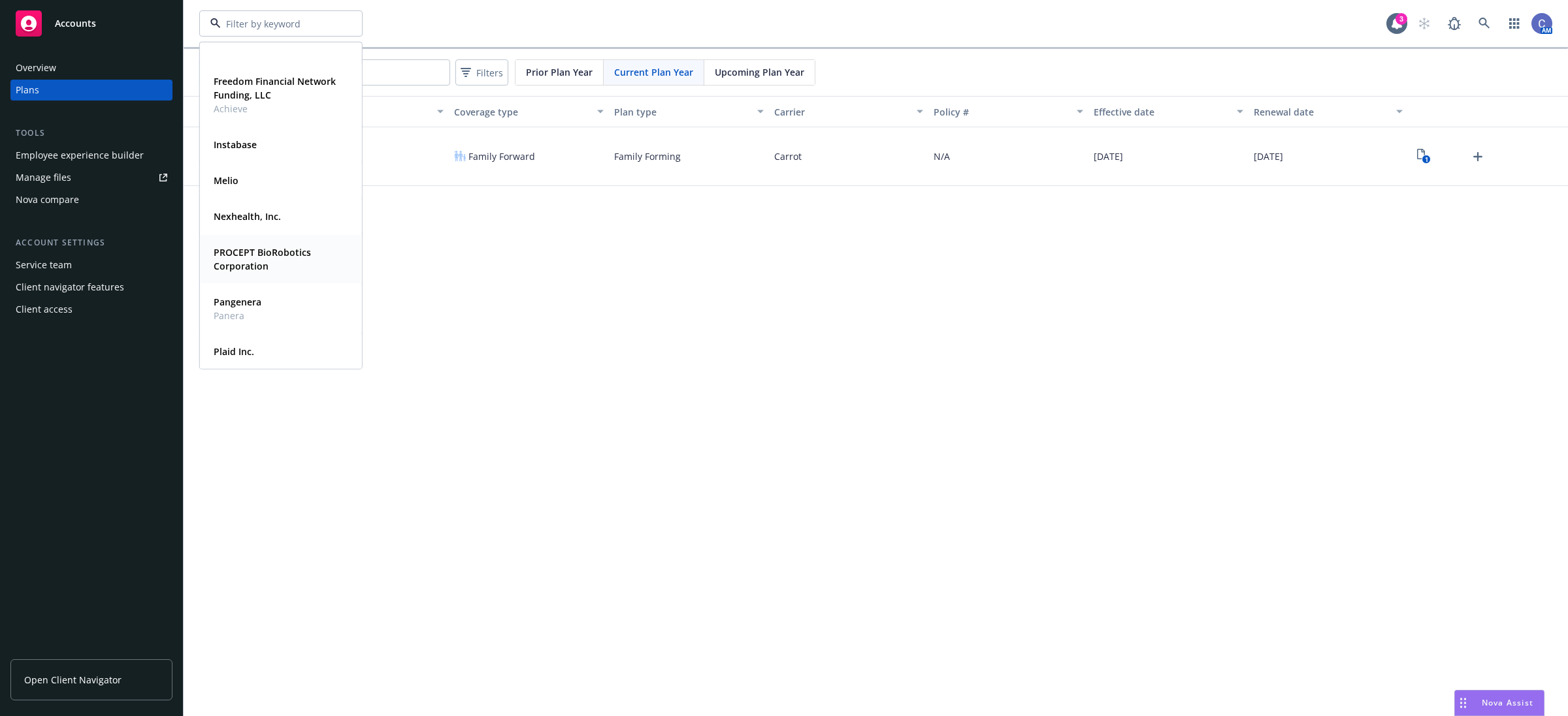
scroll to position [245, 0]
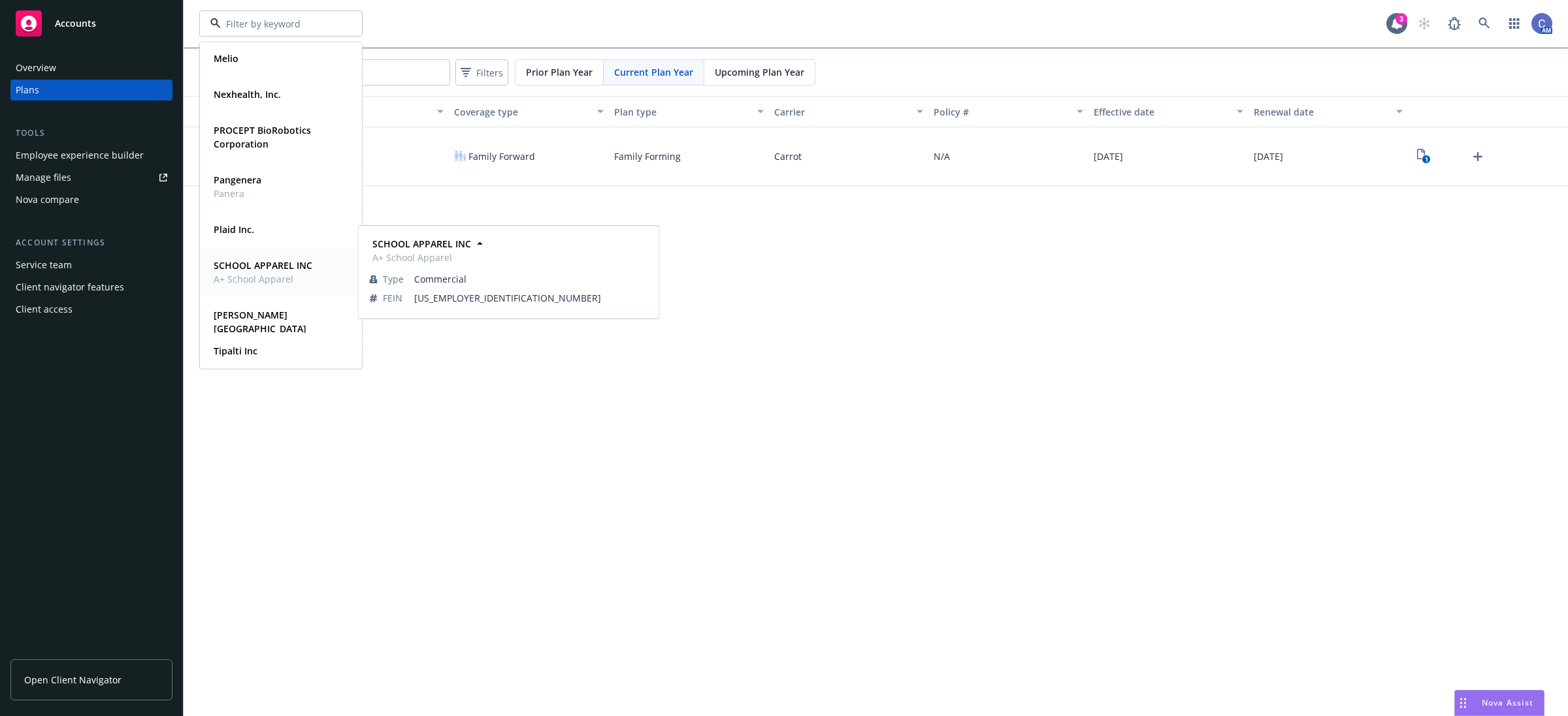
click at [283, 271] on span "SCHOOL APPAREL INC" at bounding box center [262, 265] width 99 height 14
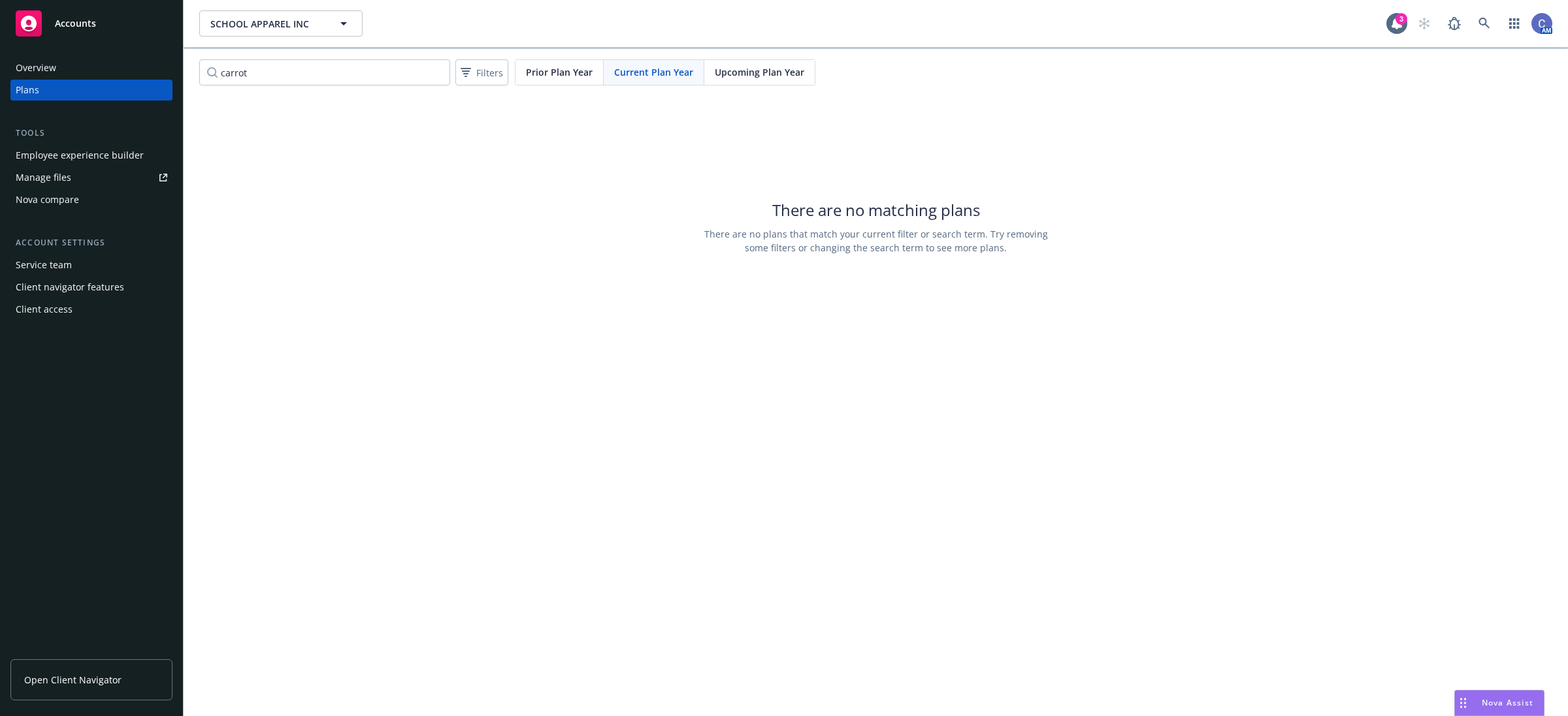
click at [92, 180] on link "Manage files" at bounding box center [91, 178] width 162 height 21
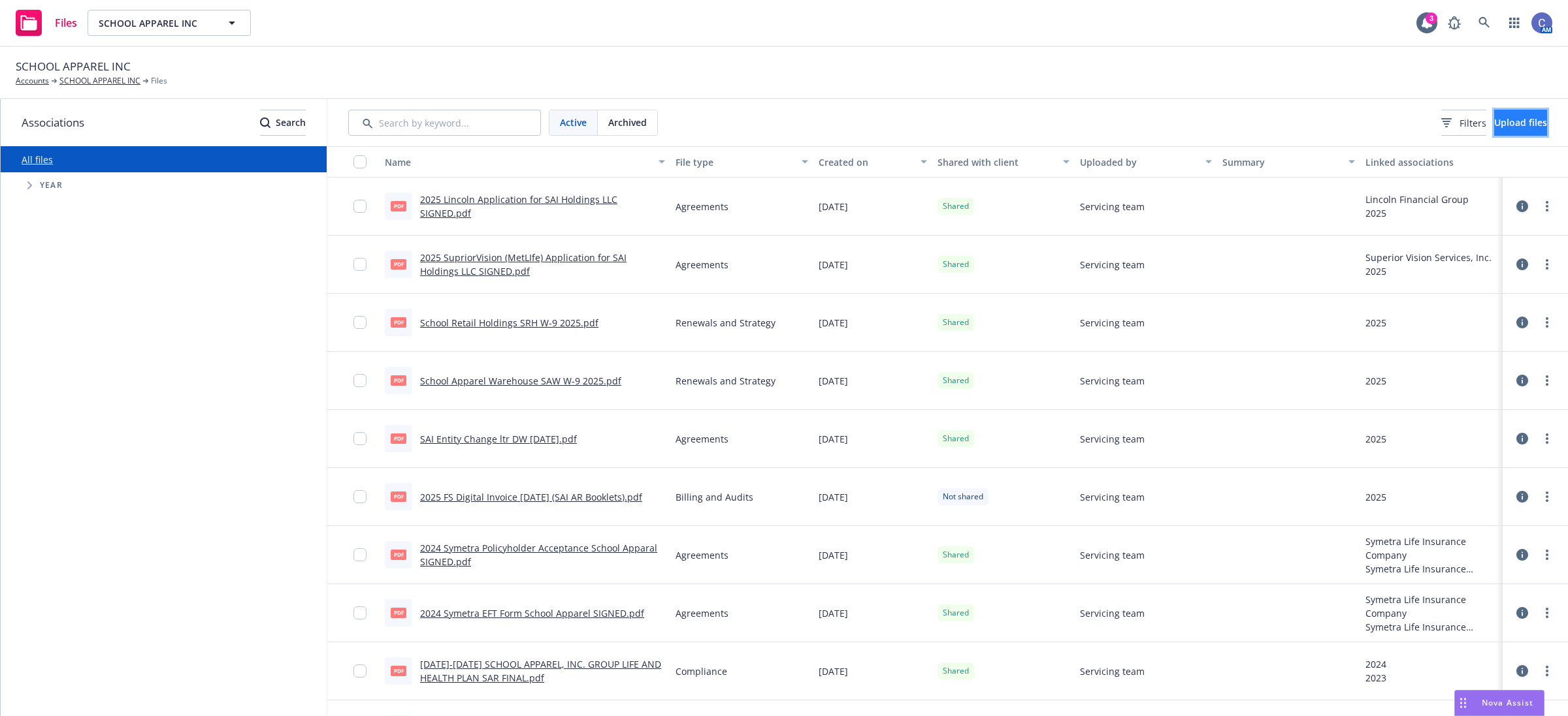
click at [1494, 126] on span "Upload files" at bounding box center [1520, 123] width 53 height 12
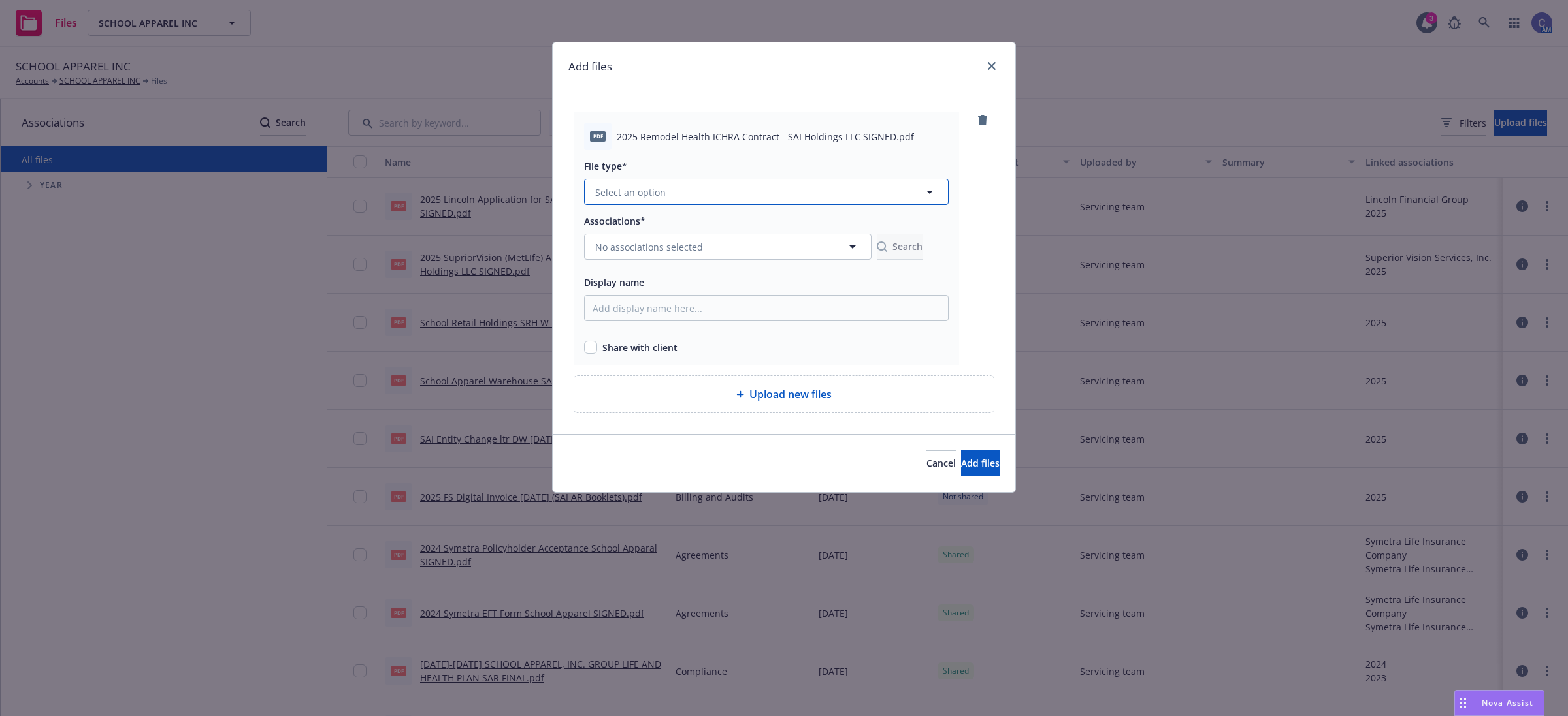
click at [730, 203] on button "Select an option" at bounding box center [765, 191] width 364 height 26
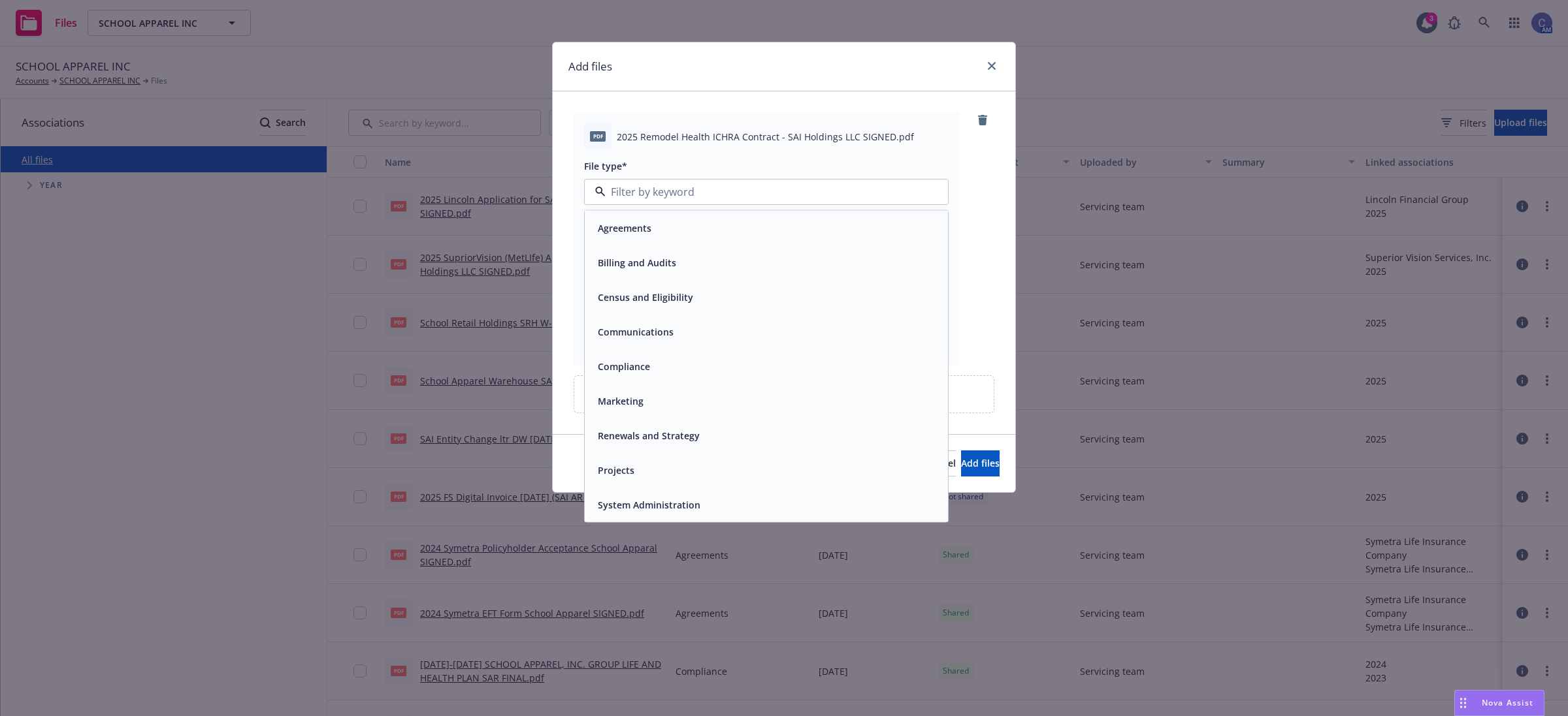
click at [729, 238] on div "Agreements" at bounding box center [766, 228] width 363 height 35
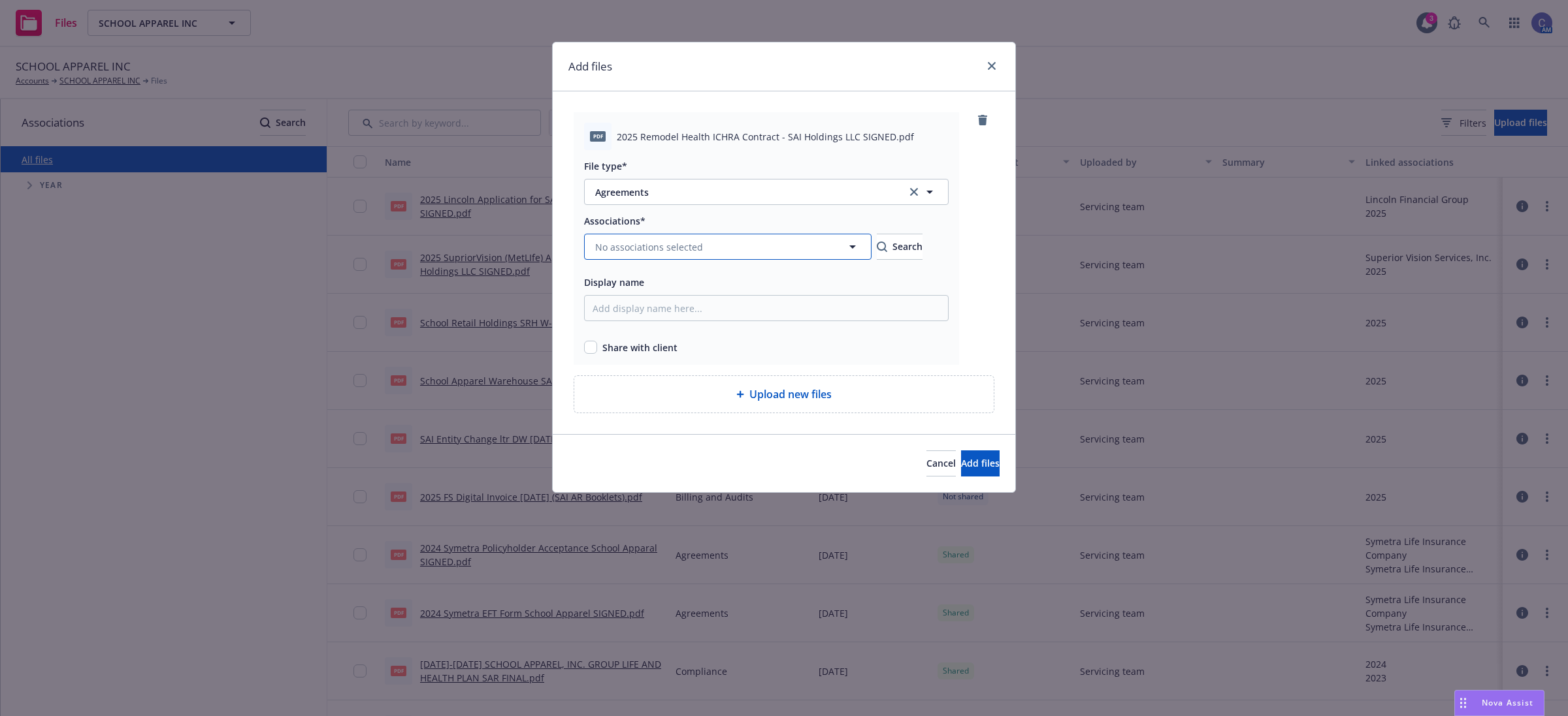
click at [684, 248] on span "No associations selected" at bounding box center [649, 247] width 108 height 14
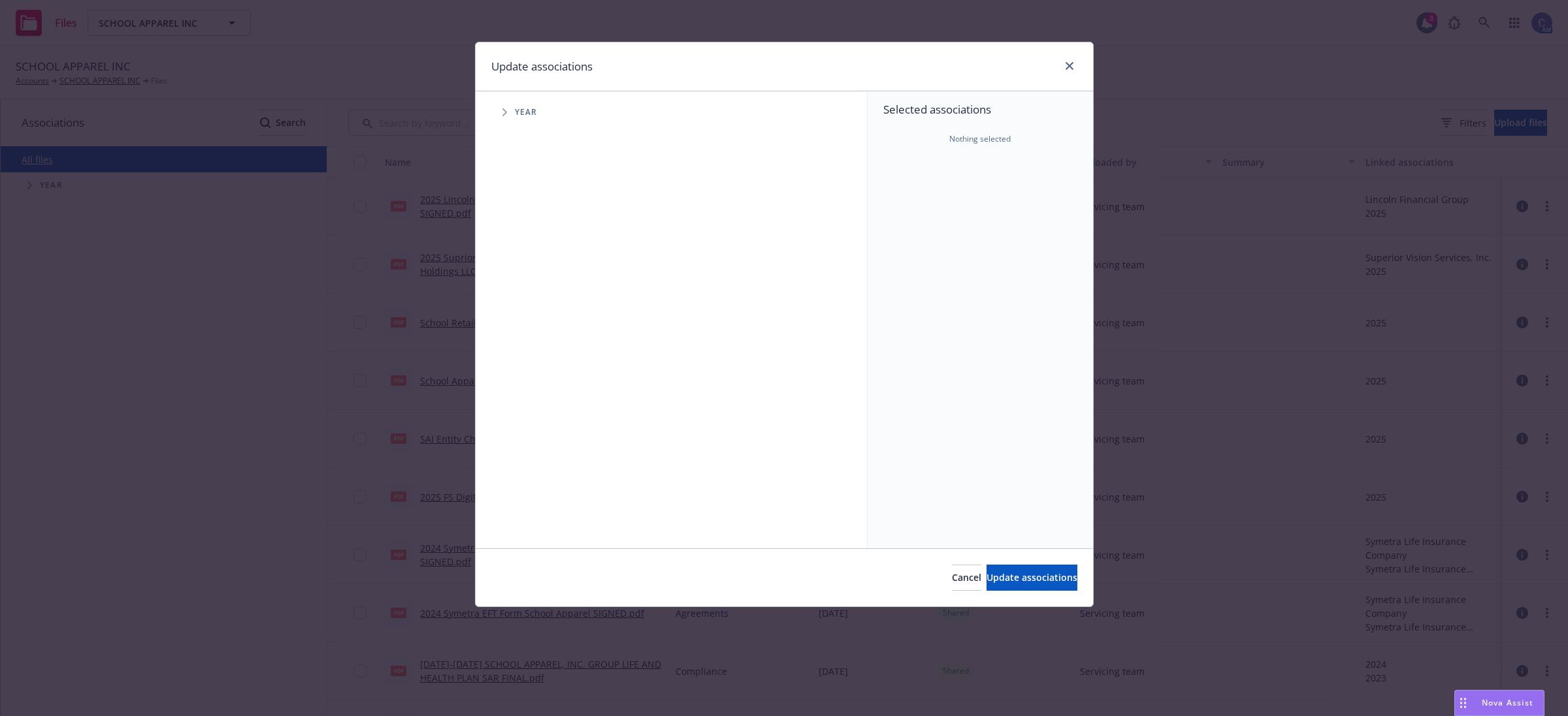
click at [507, 113] on icon "Tree Example" at bounding box center [505, 113] width 5 height 8
click at [535, 292] on input "Tree Example" at bounding box center [537, 291] width 13 height 13
checkbox input "true"
click at [986, 570] on button "Update associations" at bounding box center [1031, 577] width 91 height 26
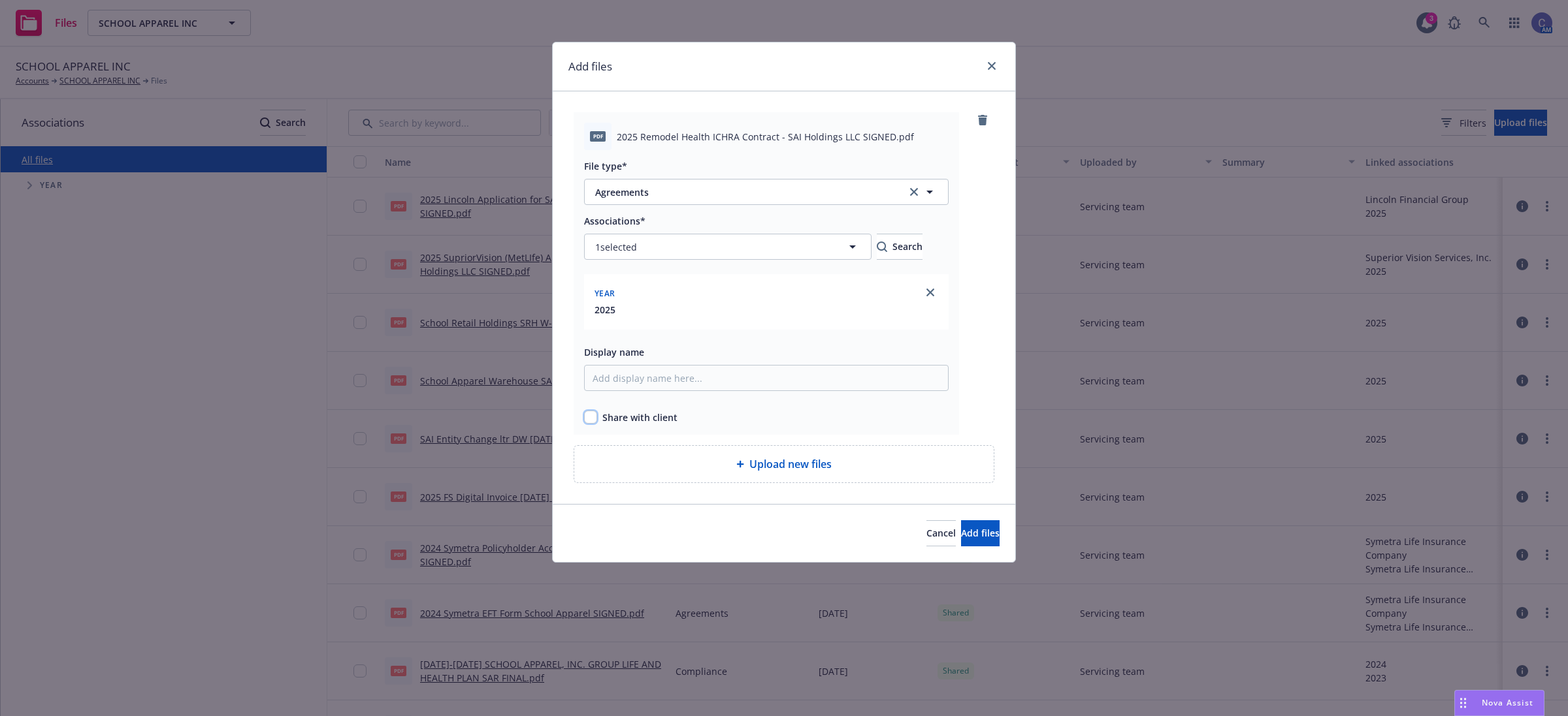
click at [595, 412] on input "checkbox" at bounding box center [589, 417] width 13 height 13
checkbox input "true"
click at [969, 536] on span "Add files" at bounding box center [980, 533] width 39 height 12
